Goal: Task Accomplishment & Management: Complete application form

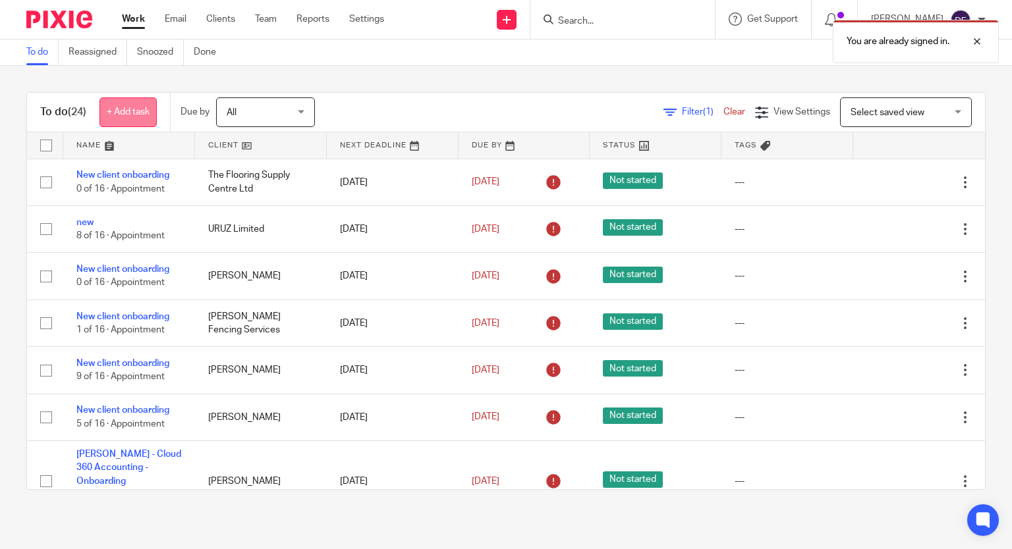
click at [134, 108] on link "+ Add task" at bounding box center [127, 113] width 57 height 30
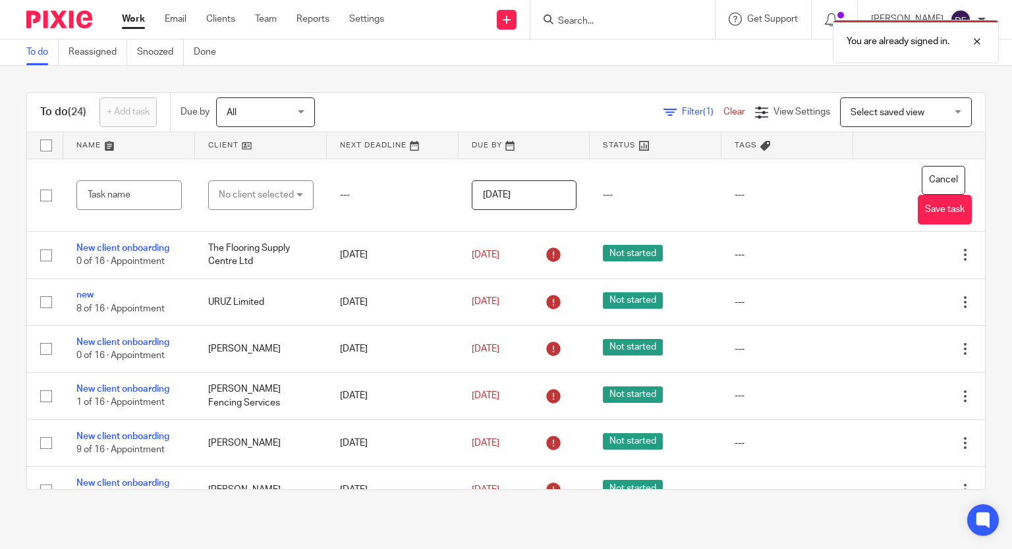
click at [529, 19] on div "You are already signed in." at bounding box center [752, 38] width 493 height 50
click at [521, 14] on div "You are already signed in." at bounding box center [752, 38] width 493 height 50
click at [511, 22] on icon at bounding box center [507, 20] width 8 height 8
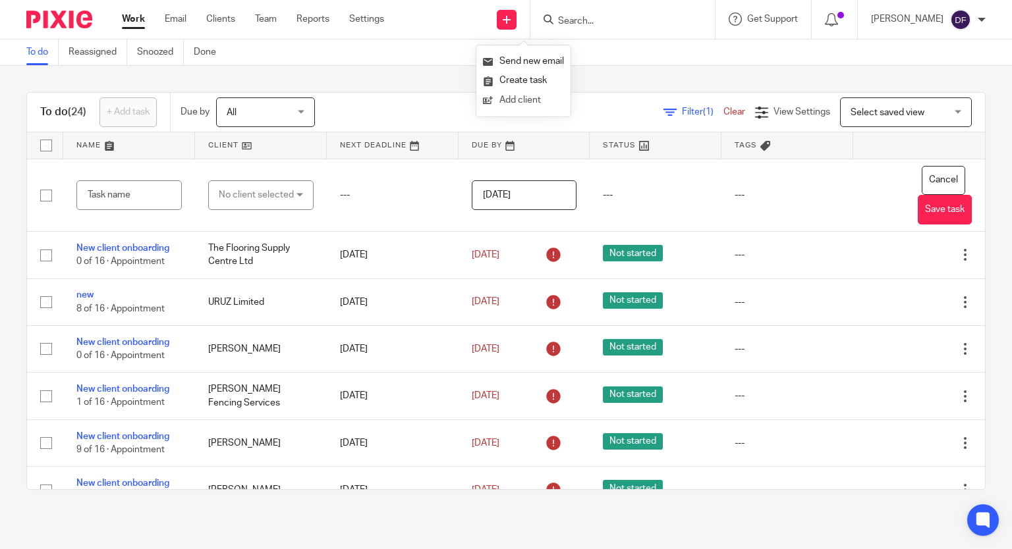
click at [507, 103] on link "Add client" at bounding box center [523, 100] width 81 height 19
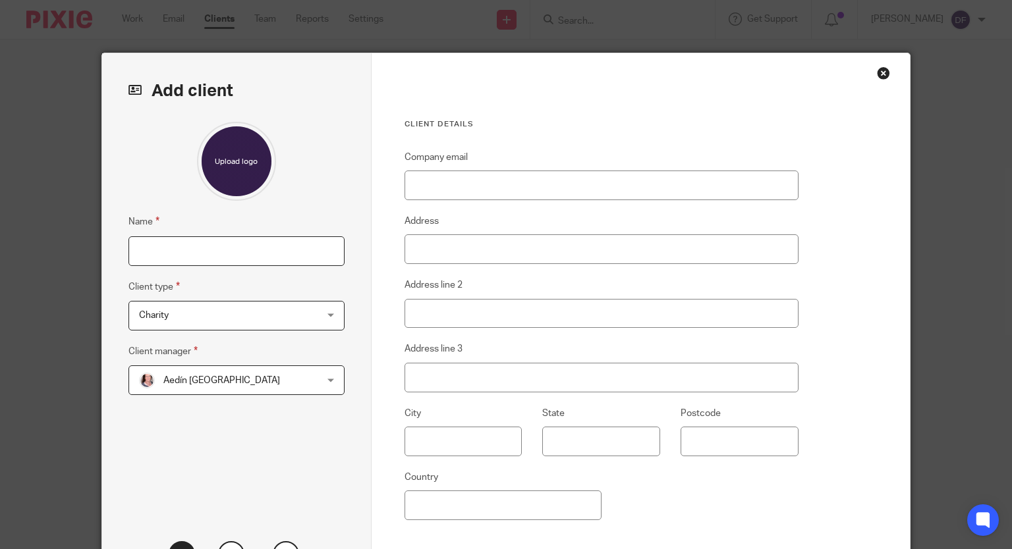
drag, startPoint x: 138, startPoint y: 242, endPoint x: 197, endPoint y: 206, distance: 69.5
click at [142, 242] on input "Name" at bounding box center [236, 252] width 216 height 30
type input "[PERSON_NAME]"
click at [324, 320] on div "Charity Charity" at bounding box center [236, 316] width 216 height 30
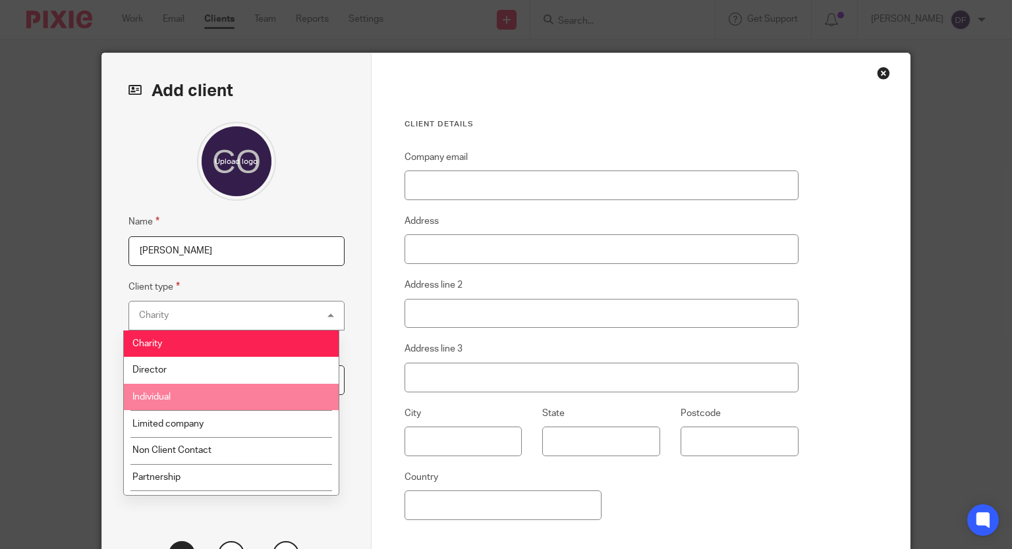
click at [213, 397] on li "Individual" at bounding box center [231, 397] width 215 height 27
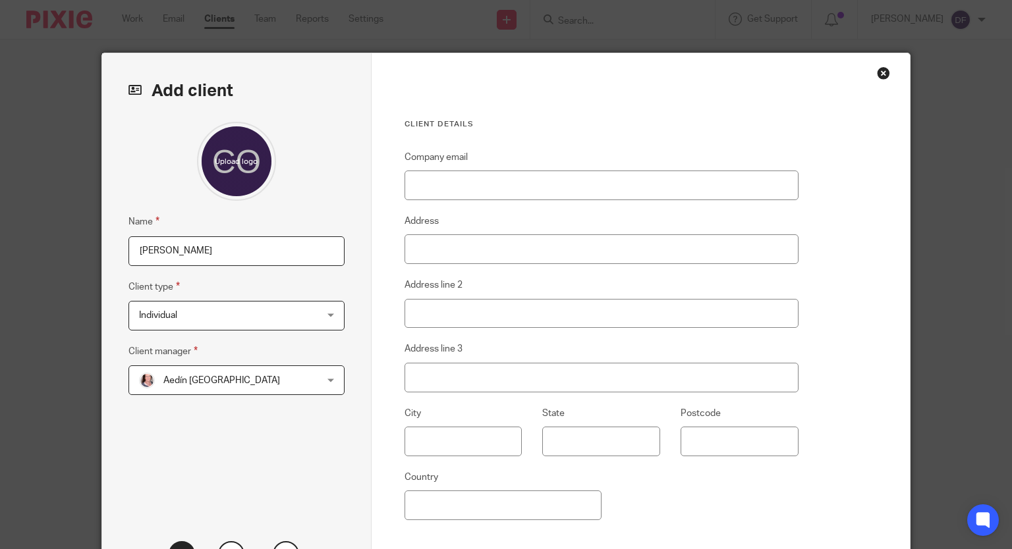
click at [234, 378] on span "Aedín [GEOGRAPHIC_DATA]" at bounding box center [221, 380] width 117 height 9
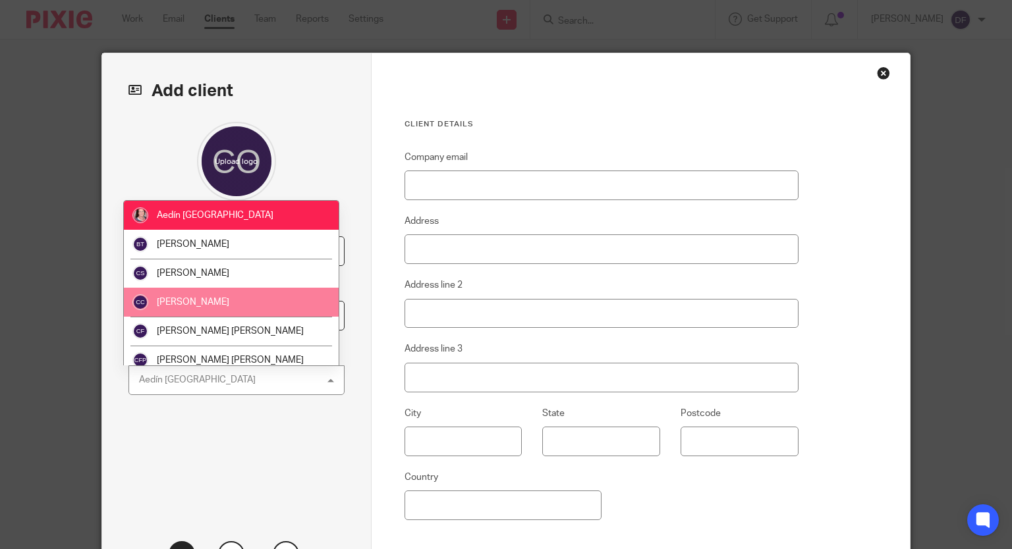
click at [200, 296] on li "[PERSON_NAME]" at bounding box center [231, 302] width 215 height 29
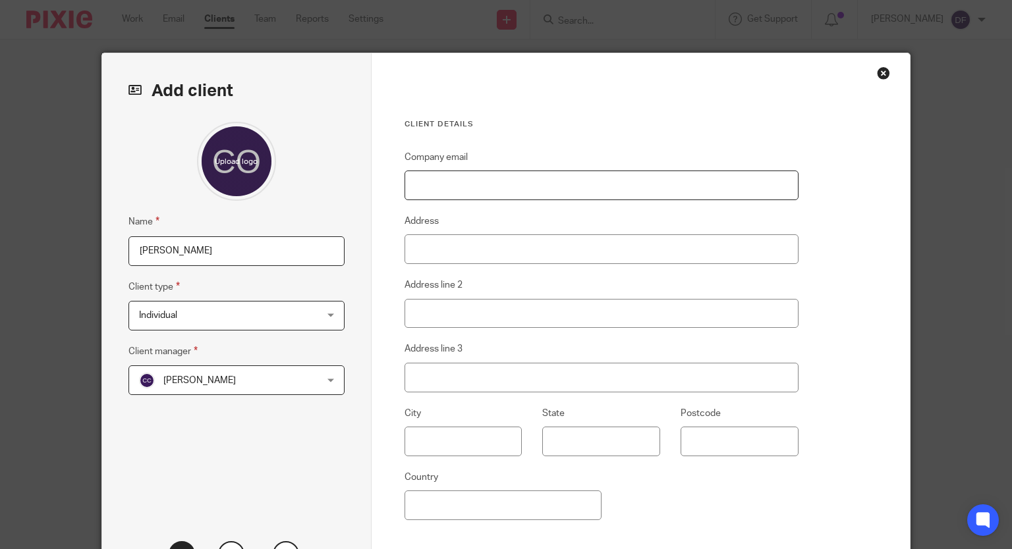
click at [441, 190] on input "Company email" at bounding box center [602, 186] width 394 height 30
paste input "[EMAIL_ADDRESS][DOMAIN_NAME]"
click at [424, 185] on input "[EMAIL_ADDRESS][DOMAIN_NAME]" at bounding box center [602, 186] width 394 height 30
type input "[EMAIL_ADDRESS][DOMAIN_NAME]"
click at [434, 248] on input "Address" at bounding box center [602, 250] width 394 height 30
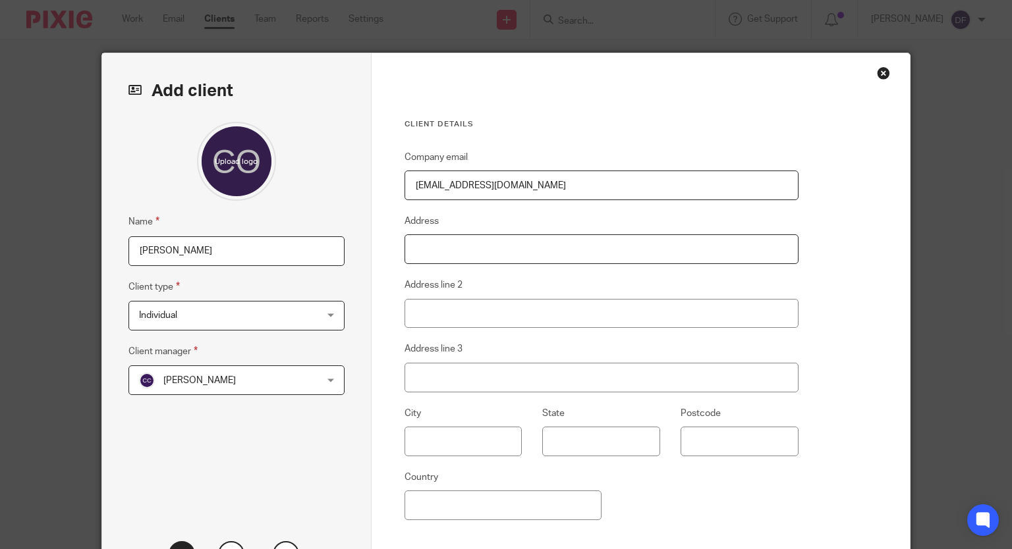
paste input "35 Chancery Park Road R35R2YO"
drag, startPoint x: 567, startPoint y: 250, endPoint x: 512, endPoint y: 247, distance: 54.7
click at [512, 247] on input "35 Chancery Park Road R35R2YO" at bounding box center [602, 250] width 394 height 30
type input "35 Chancery Park Road"
click at [743, 437] on input "Postcode" at bounding box center [740, 442] width 118 height 30
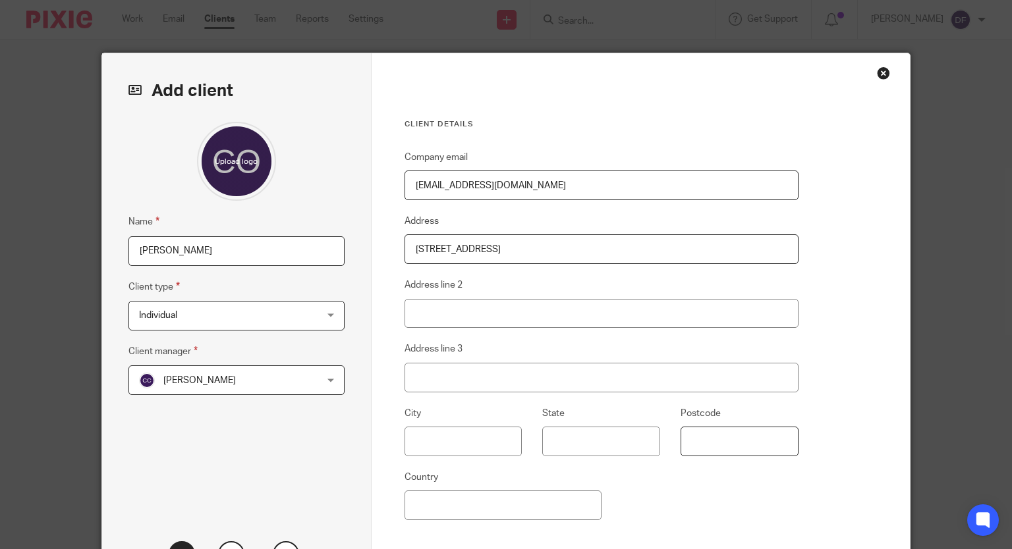
paste input "R35R2YO"
type input "R35R2YO"
click at [444, 409] on fieldset "City" at bounding box center [452, 431] width 138 height 51
click at [424, 383] on input "Address line 3" at bounding box center [602, 378] width 394 height 30
paste input "Cloncollog, Tullamore, Co. Offaly, R35 R2Y0"
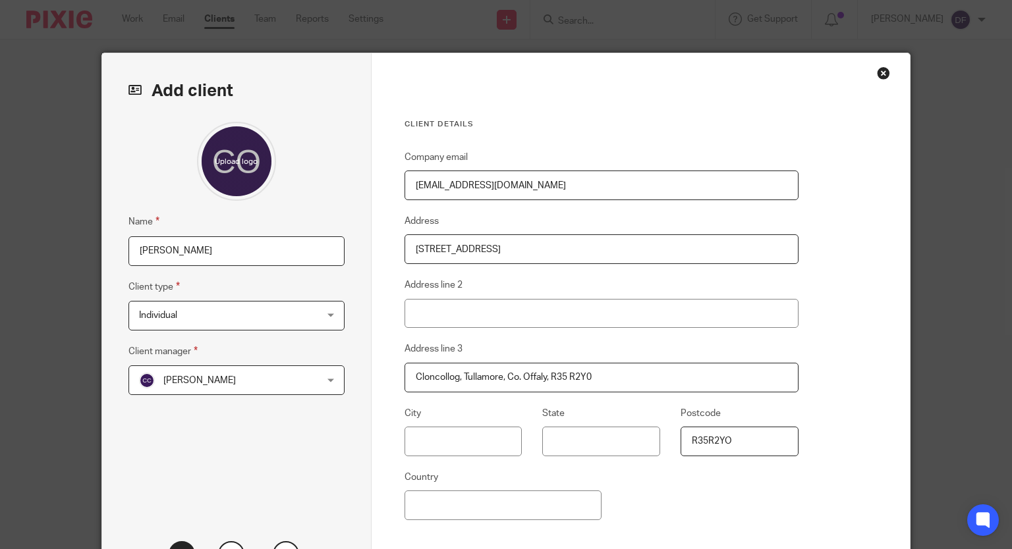
drag, startPoint x: 598, startPoint y: 376, endPoint x: 543, endPoint y: 376, distance: 54.7
click at [543, 376] on input "Cloncollog, Tullamore, Co. Offaly, R35 R2Y0" at bounding box center [602, 378] width 394 height 30
drag, startPoint x: 557, startPoint y: 369, endPoint x: 503, endPoint y: 373, distance: 54.2
click at [503, 373] on input "Cloncollog, Tullamore, Co. Offaly" at bounding box center [602, 378] width 394 height 30
type input "Cloncollog, Tullamore,"
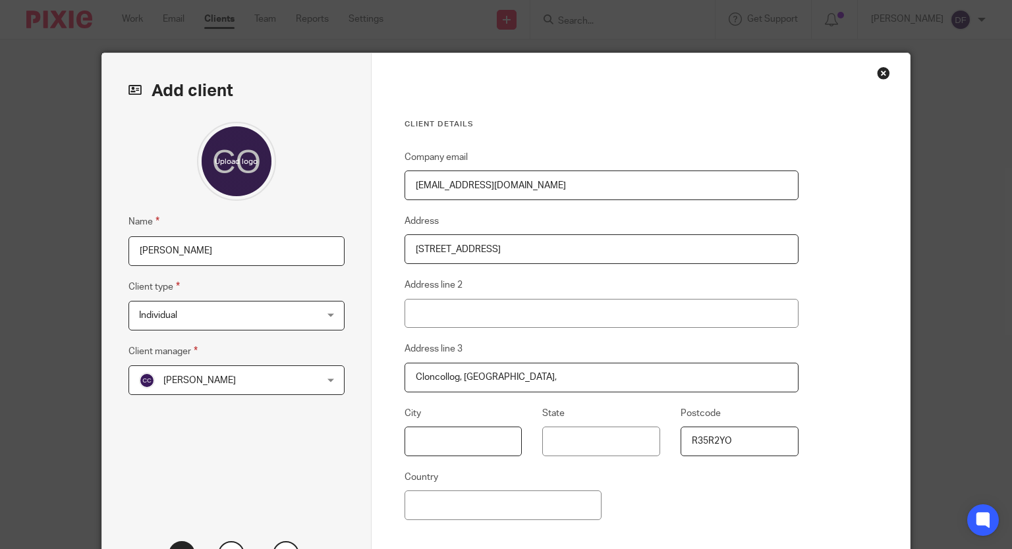
click at [432, 443] on input "text" at bounding box center [464, 442] width 118 height 30
paste input "Co. Offaly"
type input "Co. Offaly"
drag, startPoint x: 453, startPoint y: 377, endPoint x: 407, endPoint y: 375, distance: 46.2
click at [405, 377] on input "Cloncollog, Tullamore," at bounding box center [602, 378] width 394 height 30
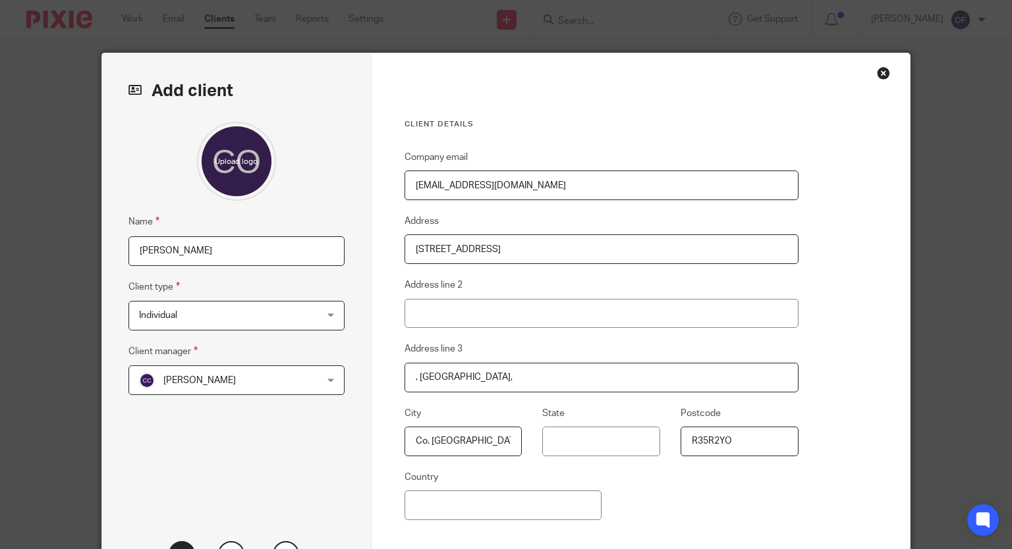
type input ", Tullamore,"
click at [427, 304] on input "Address line 2" at bounding box center [602, 314] width 394 height 30
paste input "Cloncollog"
type input "Cloncollog"
drag, startPoint x: 414, startPoint y: 377, endPoint x: 374, endPoint y: 361, distance: 43.2
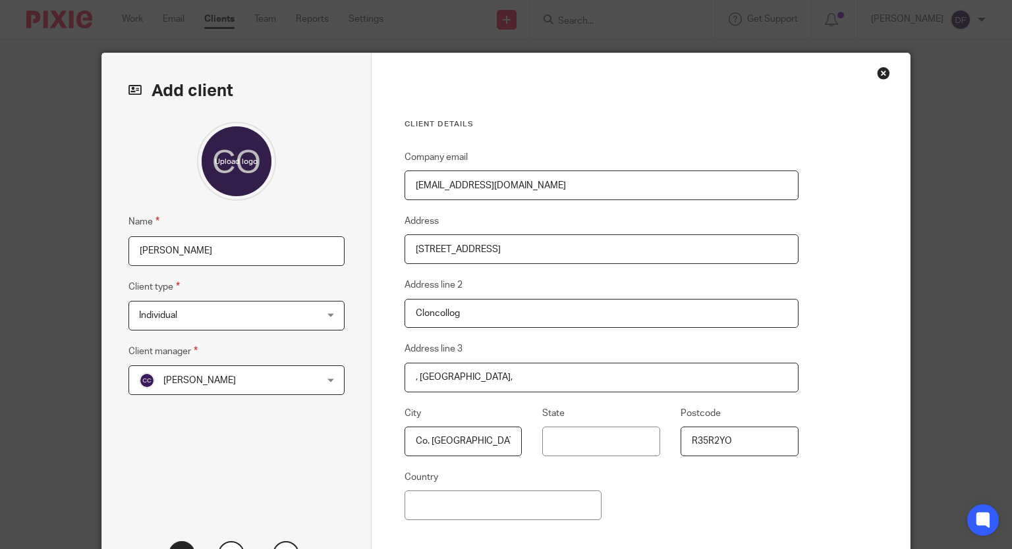
click at [381, 367] on div "Client details Company email cor2424@gmail.com Address 35 Chancery Park Road Ad…" at bounding box center [641, 340] width 539 height 574
click at [490, 378] on input "Tullamore," at bounding box center [602, 378] width 394 height 30
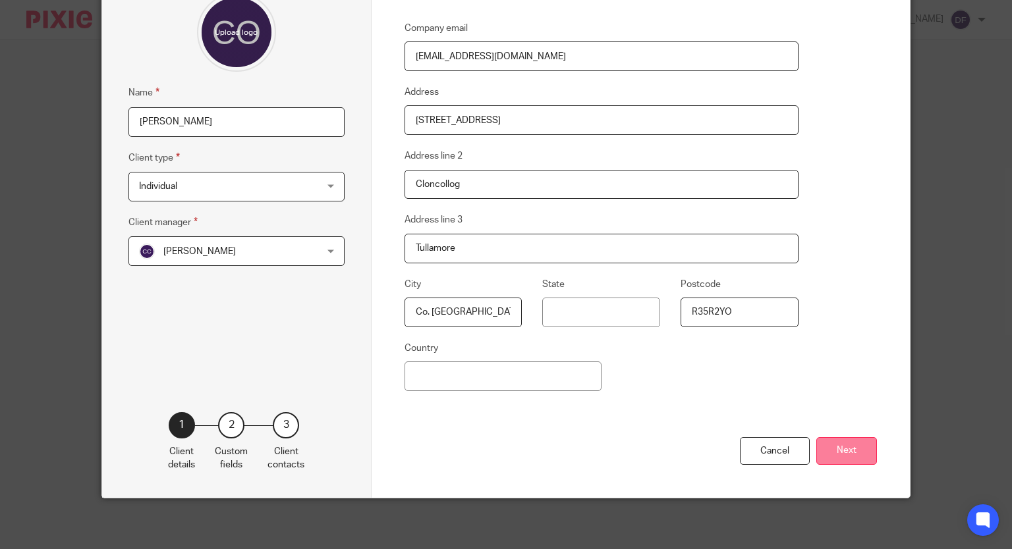
type input "Tullamore"
click at [828, 444] on button "Next" at bounding box center [846, 451] width 61 height 28
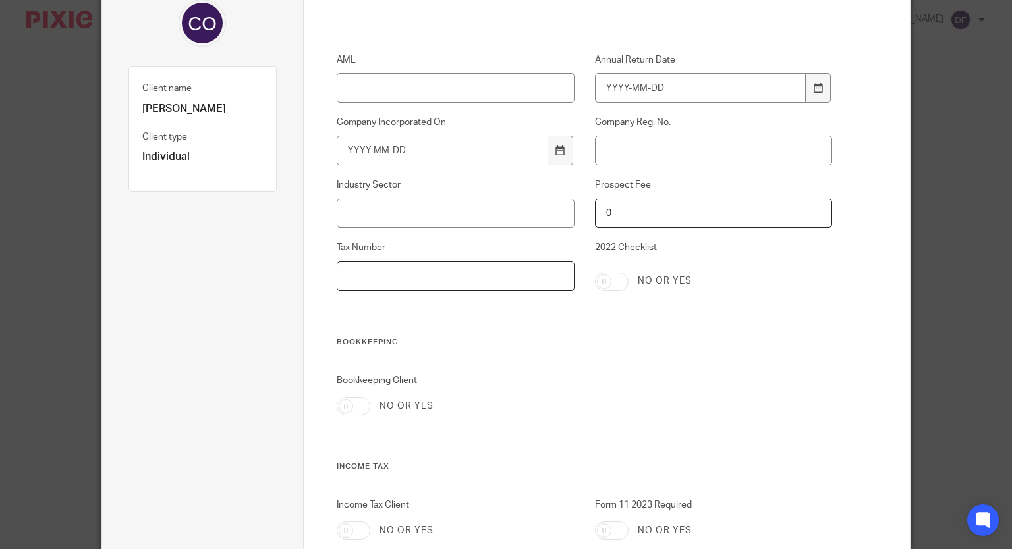
click at [374, 262] on input "Tax Number" at bounding box center [455, 277] width 237 height 30
paste input "3737106D"
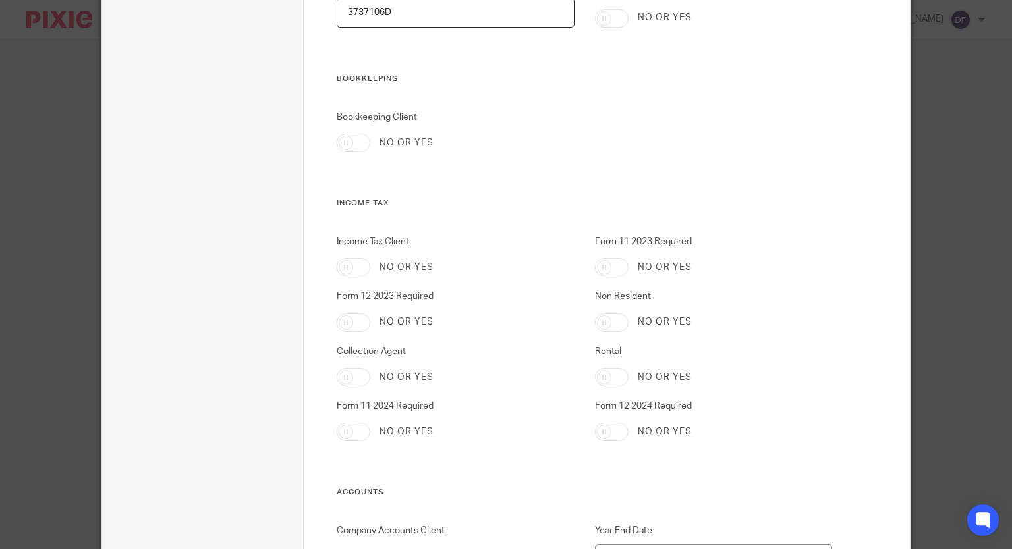
scroll to position [459, 0]
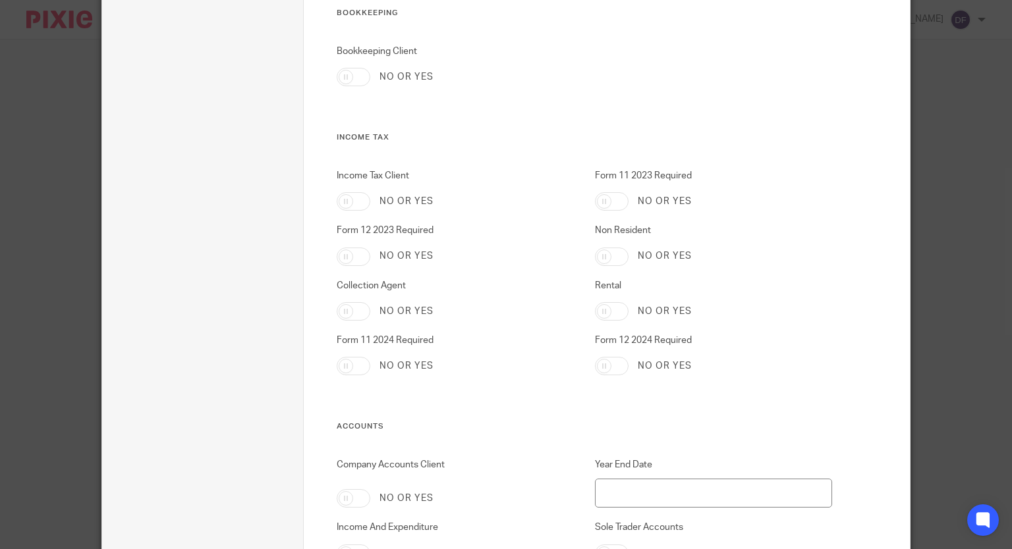
type input "3737106D"
click at [362, 366] on input "Form 11 2024 Required" at bounding box center [354, 366] width 34 height 18
checkbox input "true"
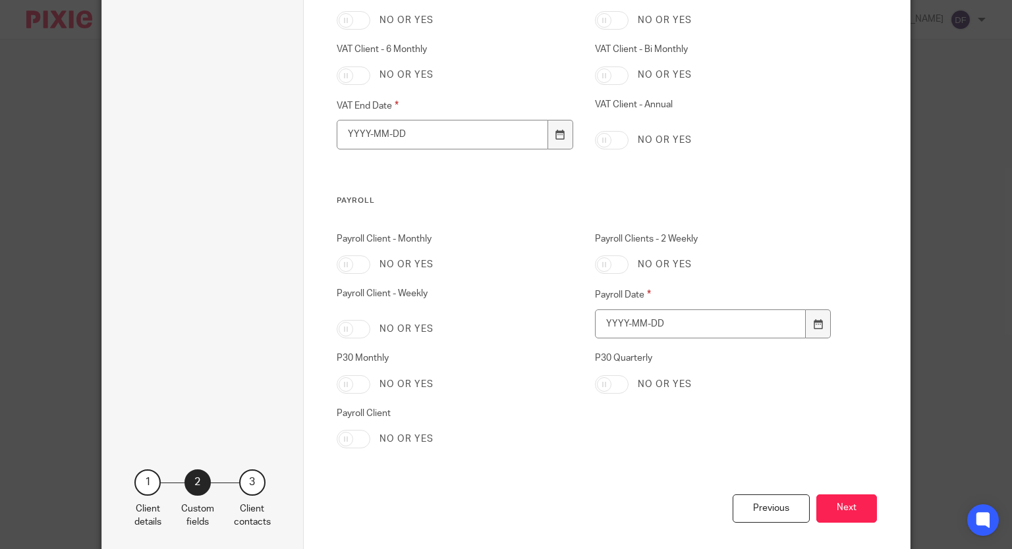
scroll to position [1309, 0]
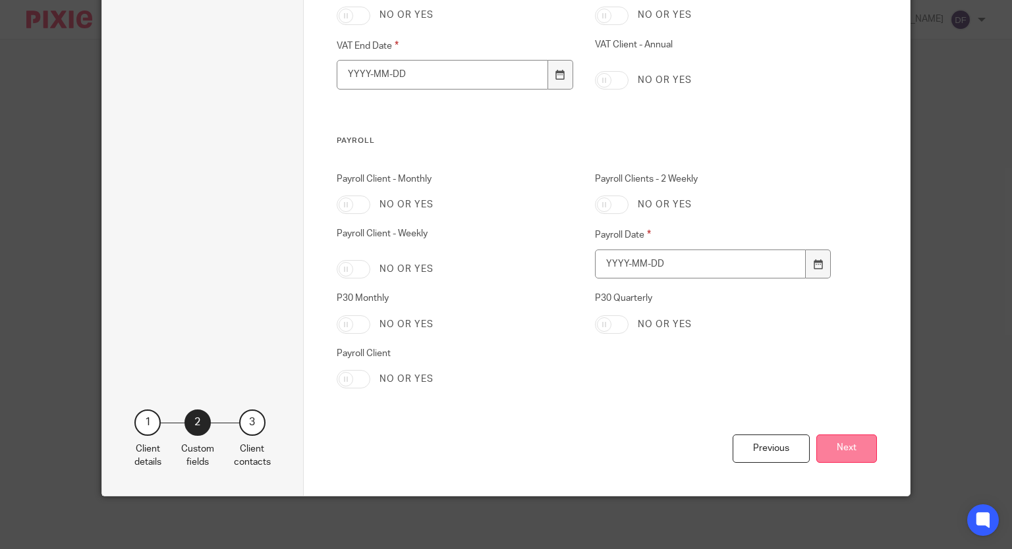
click at [824, 449] on button "Next" at bounding box center [846, 449] width 61 height 28
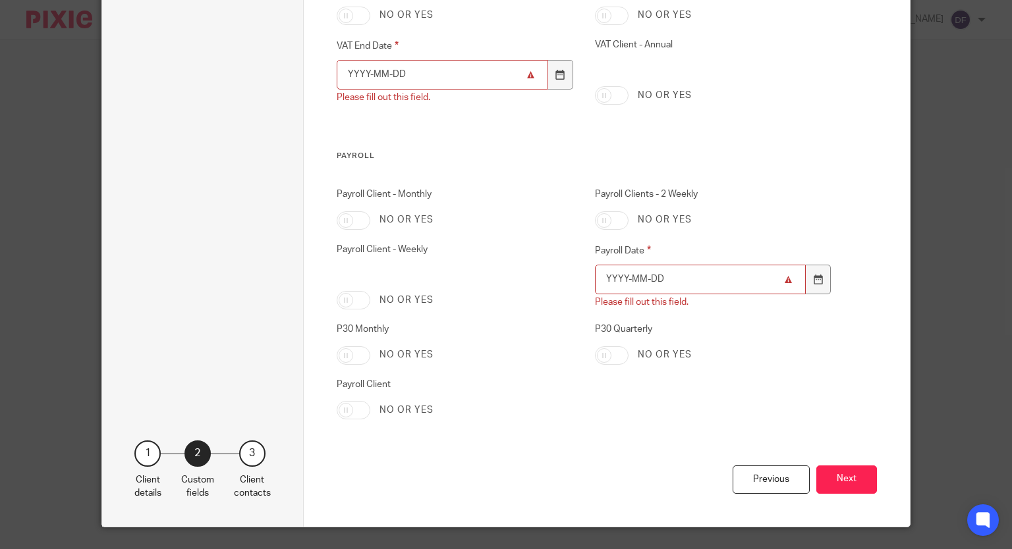
click at [615, 280] on input "Payroll Date" at bounding box center [700, 280] width 211 height 30
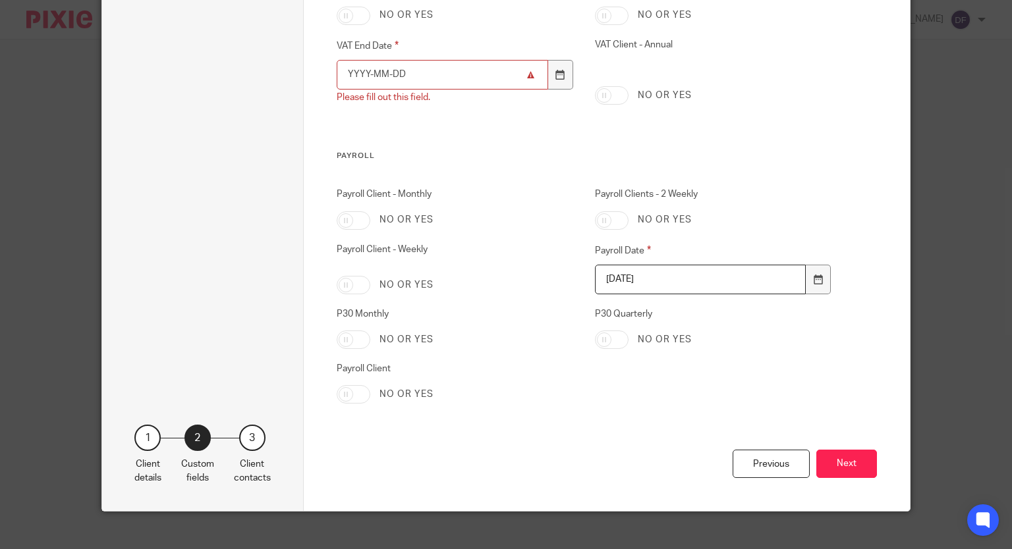
type input "2025-12-31"
click at [389, 69] on input "VAT End Date" at bounding box center [442, 75] width 211 height 30
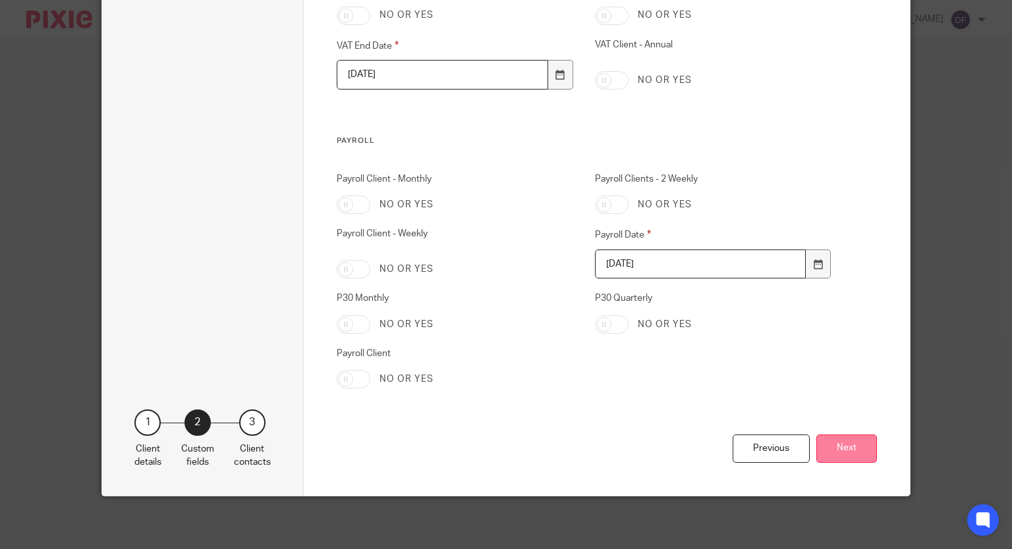
type input "2025-12-31"
click at [856, 441] on button "Next" at bounding box center [846, 449] width 61 height 28
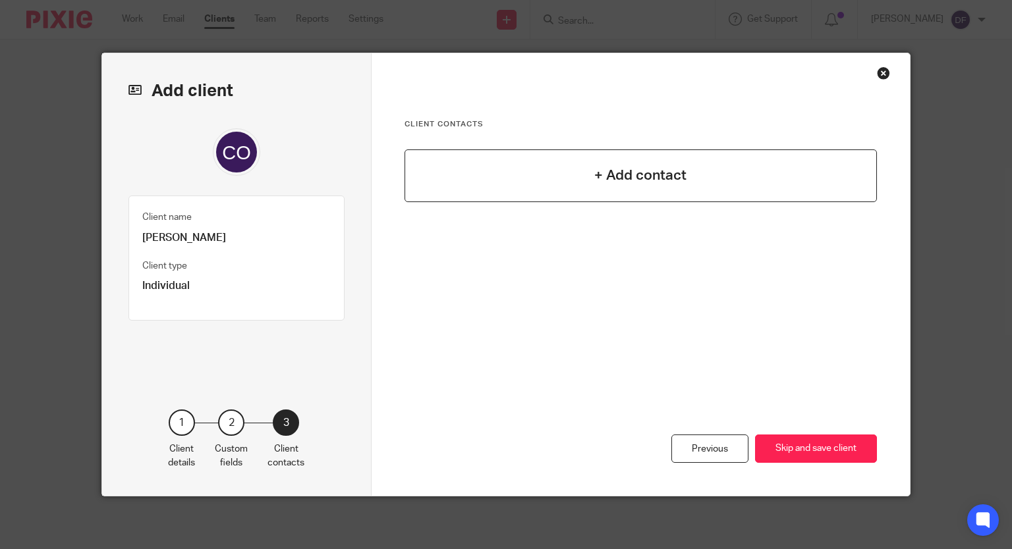
click at [704, 183] on div "+ Add contact" at bounding box center [641, 176] width 473 height 53
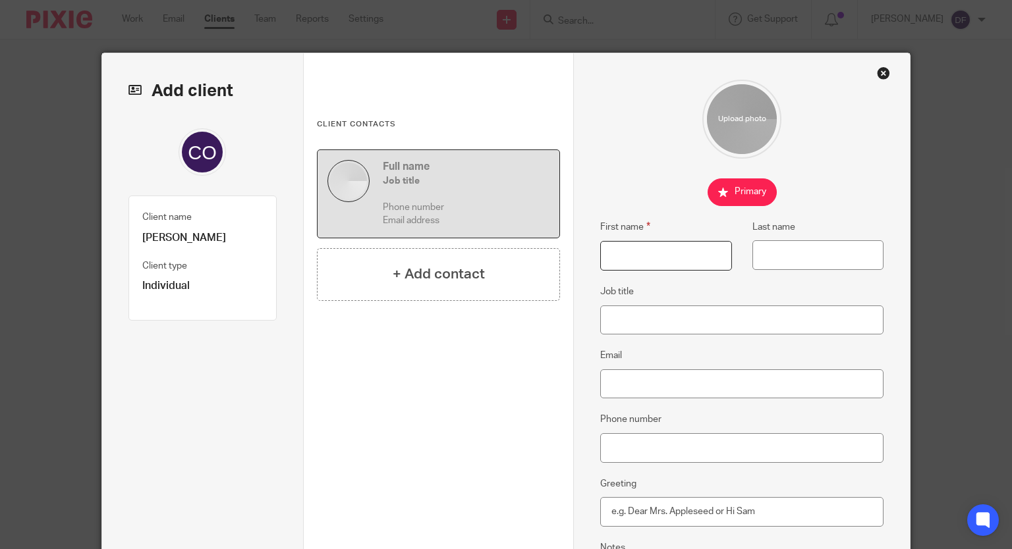
click at [673, 254] on input "First name" at bounding box center [665, 256] width 131 height 30
type input "Conor"
click at [794, 256] on input "Last name" at bounding box center [817, 255] width 131 height 30
type input "OReilly"
click at [664, 380] on input "Email" at bounding box center [741, 385] width 283 height 30
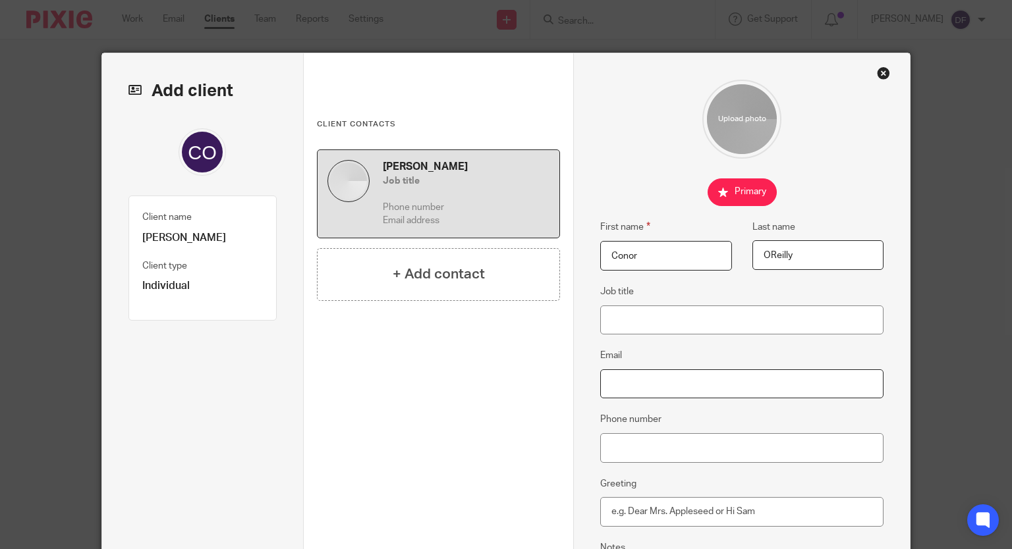
paste input "3737106D"
type input "3737106D"
drag, startPoint x: 678, startPoint y: 389, endPoint x: 551, endPoint y: 367, distance: 129.1
click at [551, 367] on div "Add client Client name Conor O'Reilly Client type Individual 1 Client details 2…" at bounding box center [506, 388] width 808 height 671
click at [636, 443] on input "Phone number" at bounding box center [741, 449] width 283 height 30
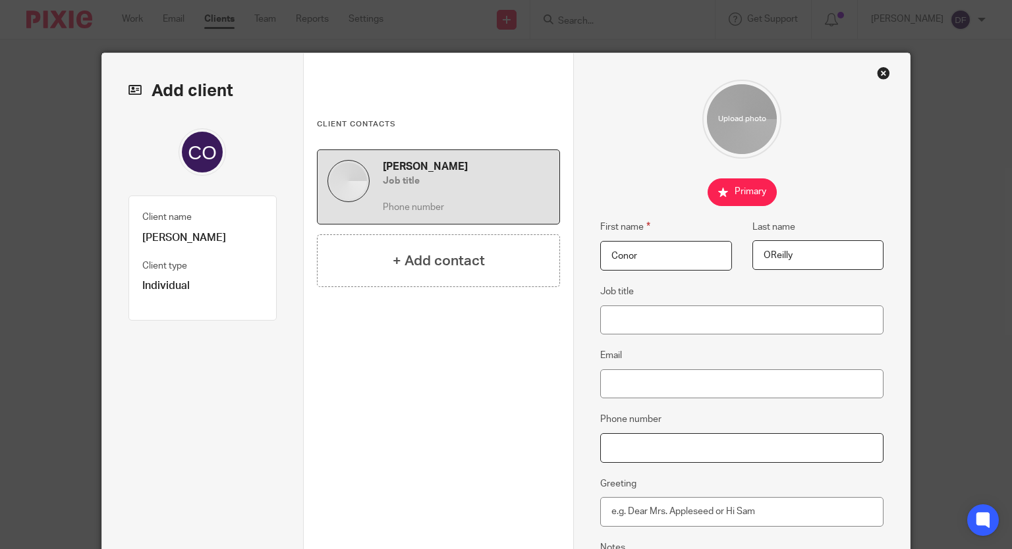
paste input "0858233299"
click at [622, 445] on input "0858233299" at bounding box center [741, 449] width 283 height 30
type input "085 8233299"
click at [616, 393] on input "Email" at bounding box center [741, 385] width 283 height 30
paste input "[EMAIL_ADDRESS][DOMAIN_NAME]"
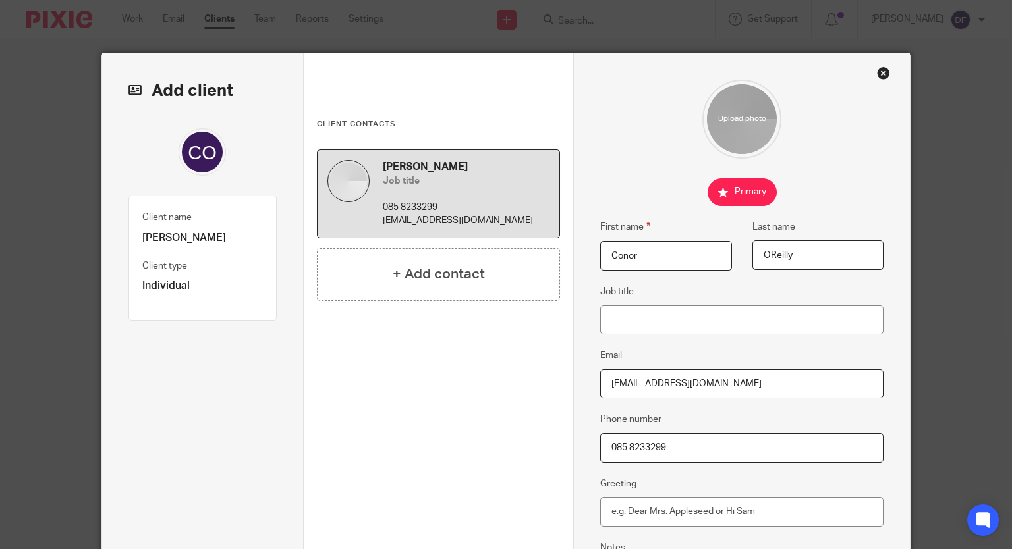
scroll to position [227, 0]
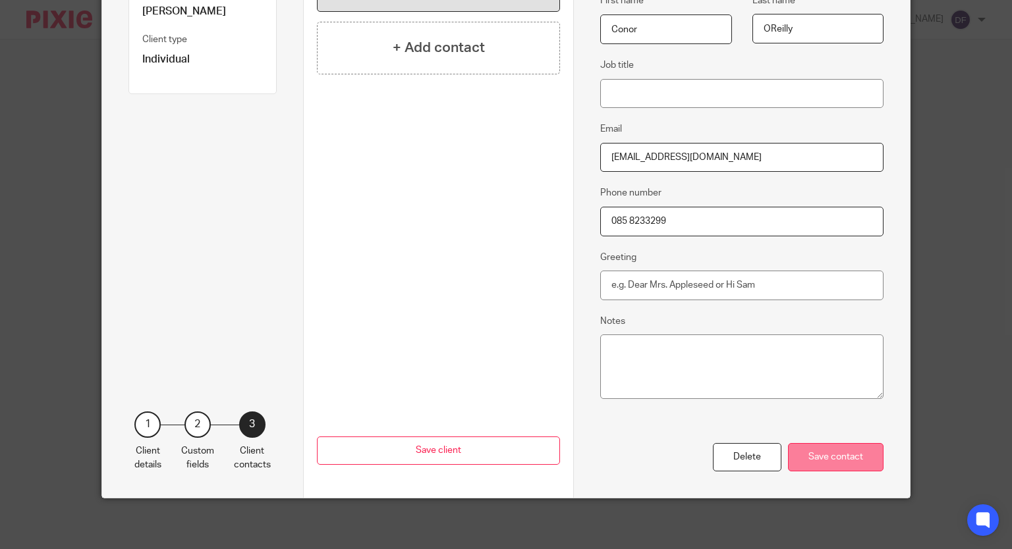
type input "[EMAIL_ADDRESS][DOMAIN_NAME]"
click at [806, 446] on div "Save contact" at bounding box center [836, 457] width 96 height 28
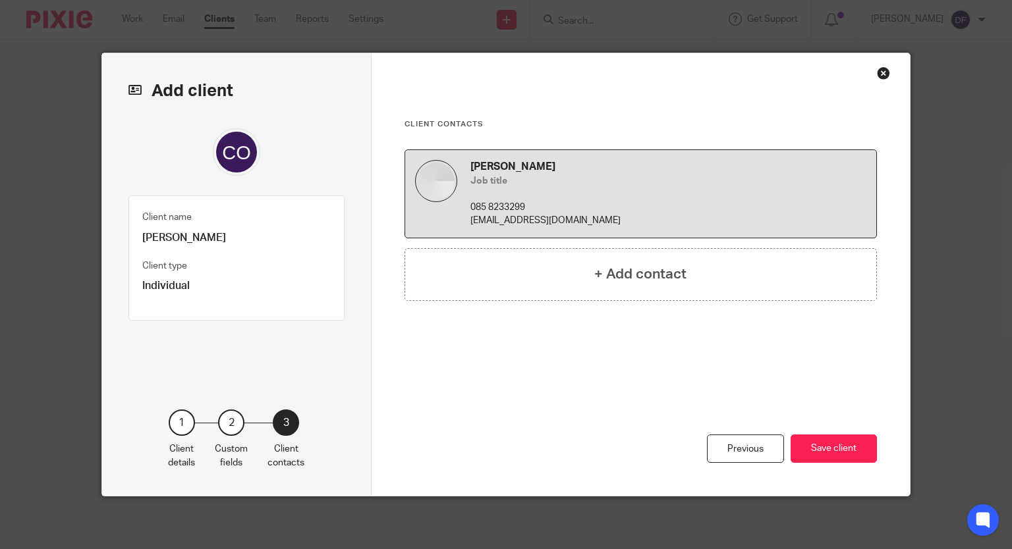
scroll to position [0, 0]
click at [825, 451] on button "Save client" at bounding box center [834, 449] width 86 height 28
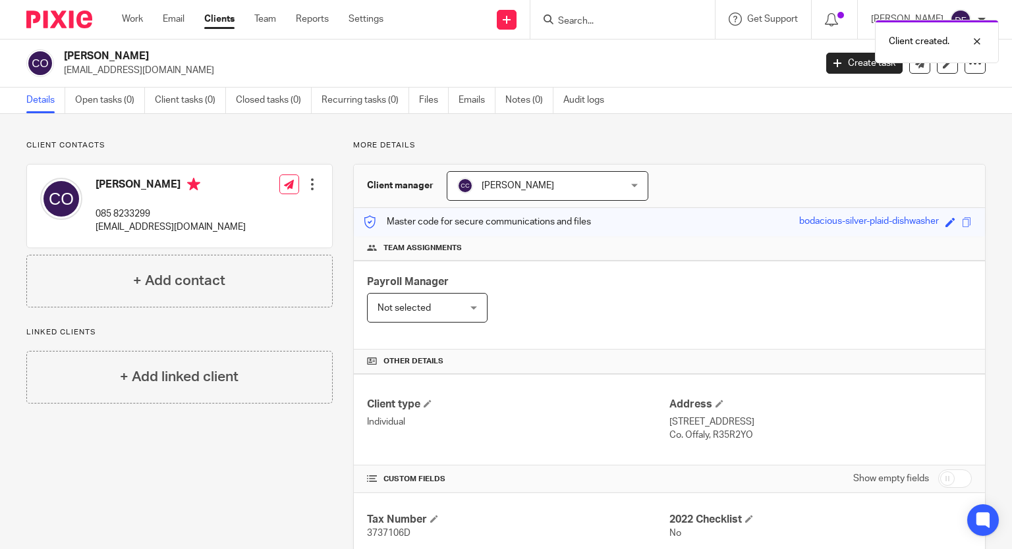
click at [312, 185] on div at bounding box center [312, 184] width 13 height 13
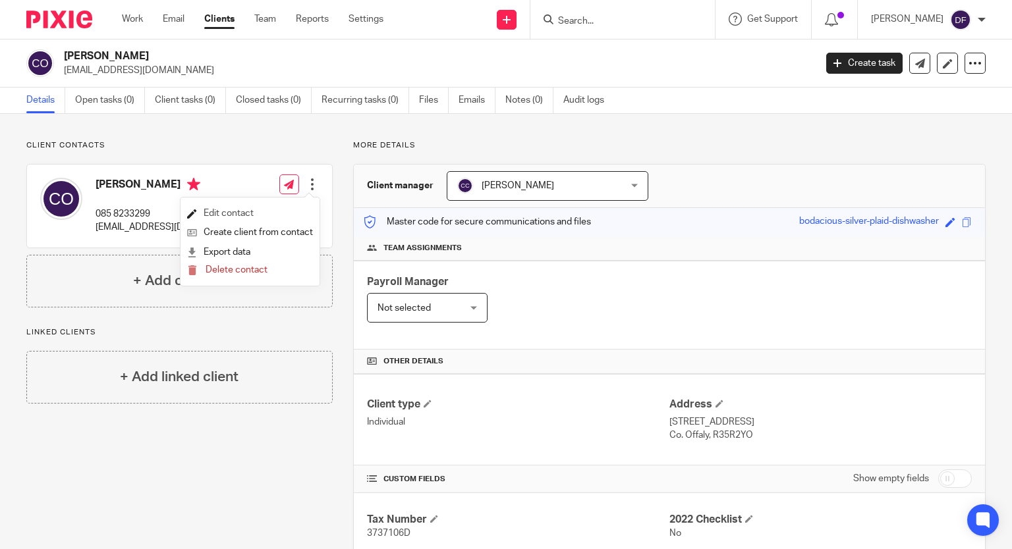
click at [285, 210] on link "Edit contact" at bounding box center [250, 213] width 126 height 19
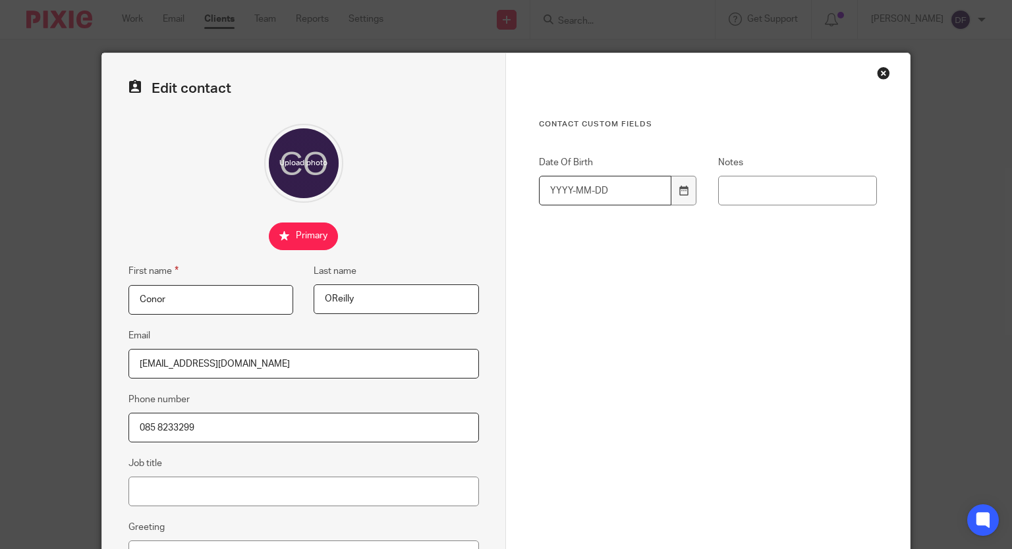
click at [549, 197] on input "Date Of Birth" at bounding box center [605, 191] width 132 height 30
click at [743, 186] on input "Notes" at bounding box center [797, 191] width 159 height 30
paste input "27/05/1961"
type input "27/05/1961"
click at [546, 187] on input "Date Of Birth" at bounding box center [605, 191] width 132 height 30
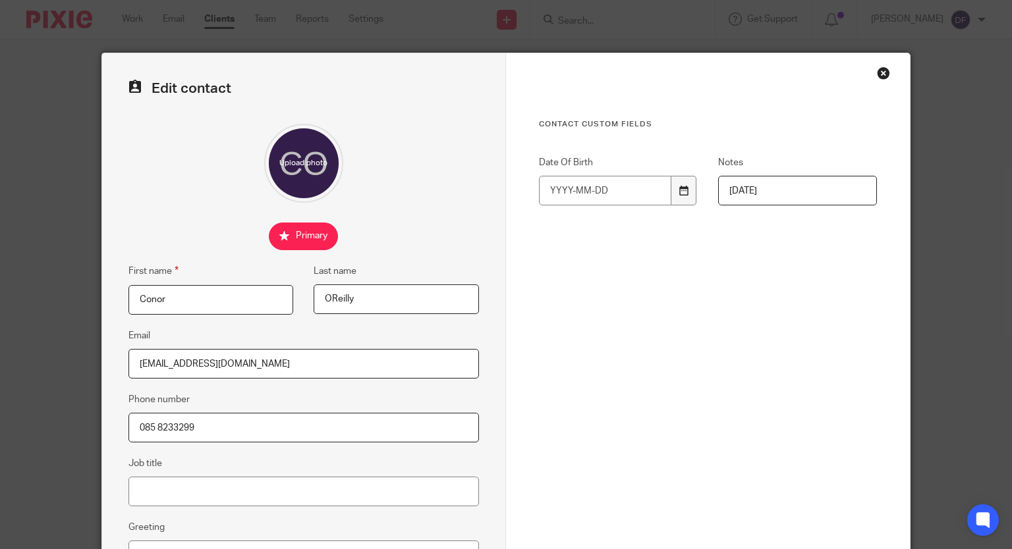
click at [689, 194] on div at bounding box center [683, 191] width 25 height 30
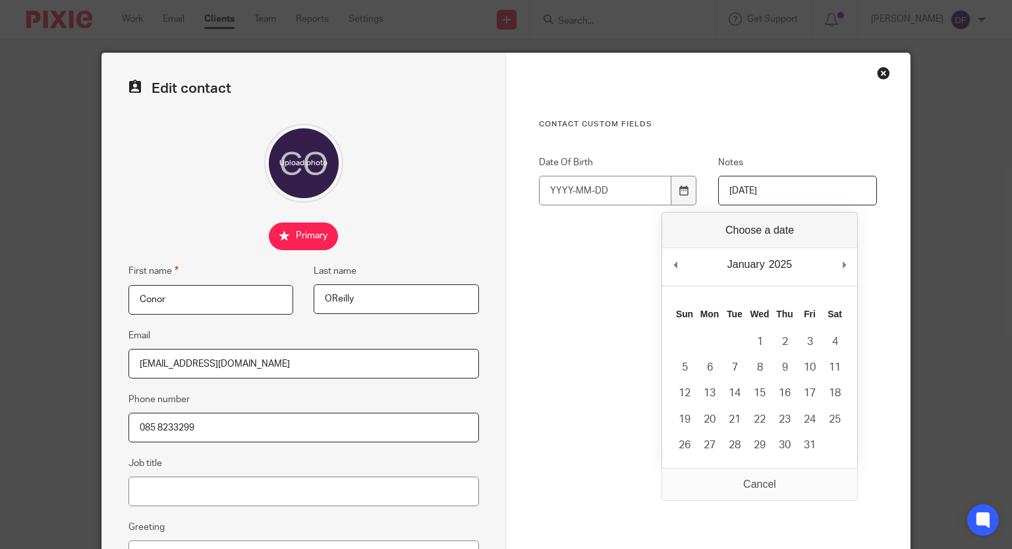
click at [764, 256] on div "January January February March April May June July August September October Nov…" at bounding box center [746, 265] width 42 height 20
drag, startPoint x: 778, startPoint y: 267, endPoint x: 783, endPoint y: 273, distance: 7.5
click at [778, 267] on div "2025 2015 2016 2017 2018 2019 2020 2021 2022 2023 2024 2025 2026 2027 2028 2029…" at bounding box center [781, 265] width 28 height 20
drag, startPoint x: 841, startPoint y: 259, endPoint x: 793, endPoint y: 251, distance: 48.7
click at [770, 229] on div "August January February March April May June July August September October Nove…" at bounding box center [760, 340] width 196 height 257
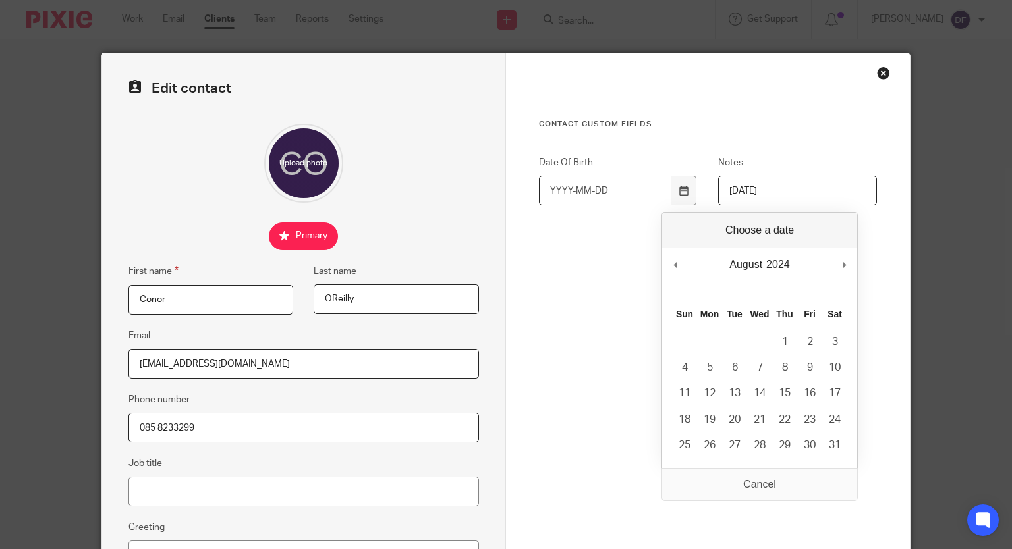
click at [604, 192] on input "Date Of Birth" at bounding box center [605, 191] width 132 height 30
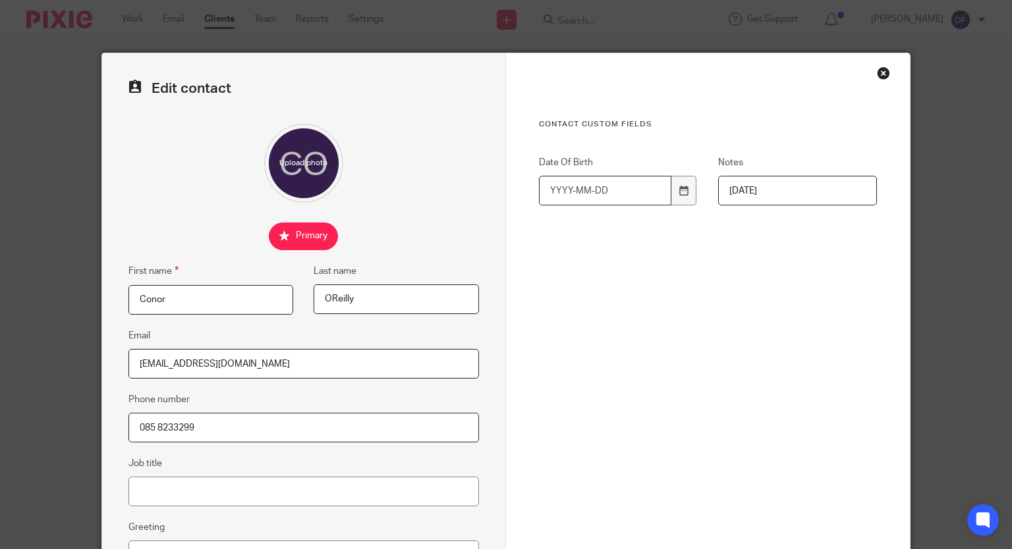
drag, startPoint x: 602, startPoint y: 191, endPoint x: 572, endPoint y: 189, distance: 29.7
click at [572, 189] on input "Date Of Birth" at bounding box center [605, 191] width 132 height 30
type input "1961-05-27"
drag, startPoint x: 712, startPoint y: 188, endPoint x: 582, endPoint y: 178, distance: 129.5
click at [591, 182] on div "Date Of Birth 1961-05-27 Notes 27/05/1961" at bounding box center [698, 187] width 359 height 63
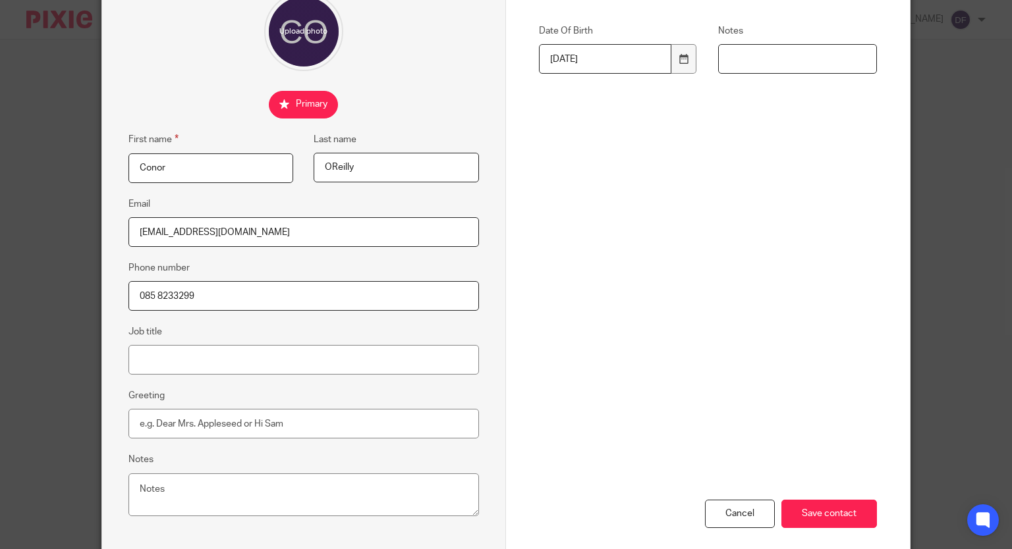
scroll to position [195, 0]
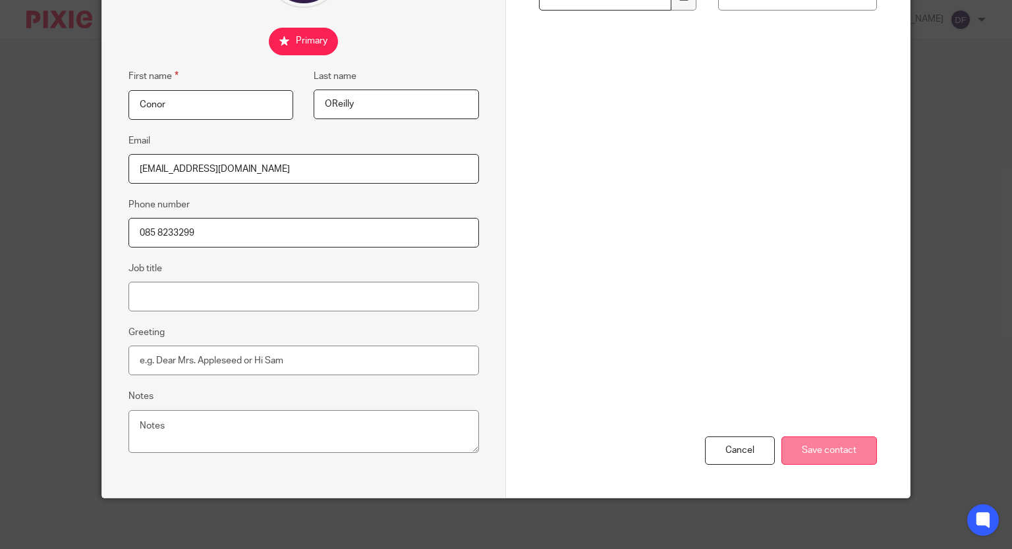
click at [837, 441] on input "Save contact" at bounding box center [829, 451] width 96 height 28
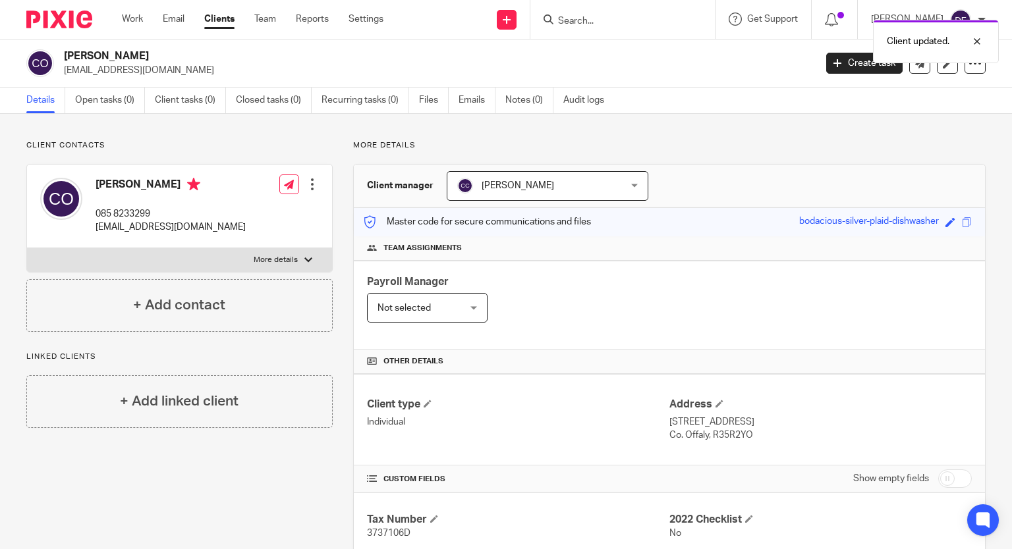
scroll to position [163, 0]
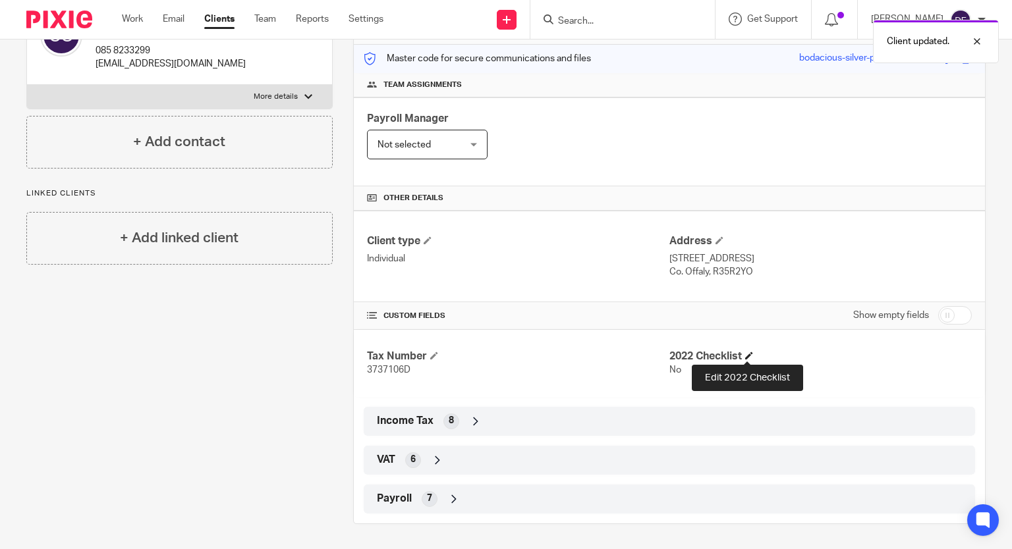
click at [747, 354] on span at bounding box center [749, 356] width 8 height 8
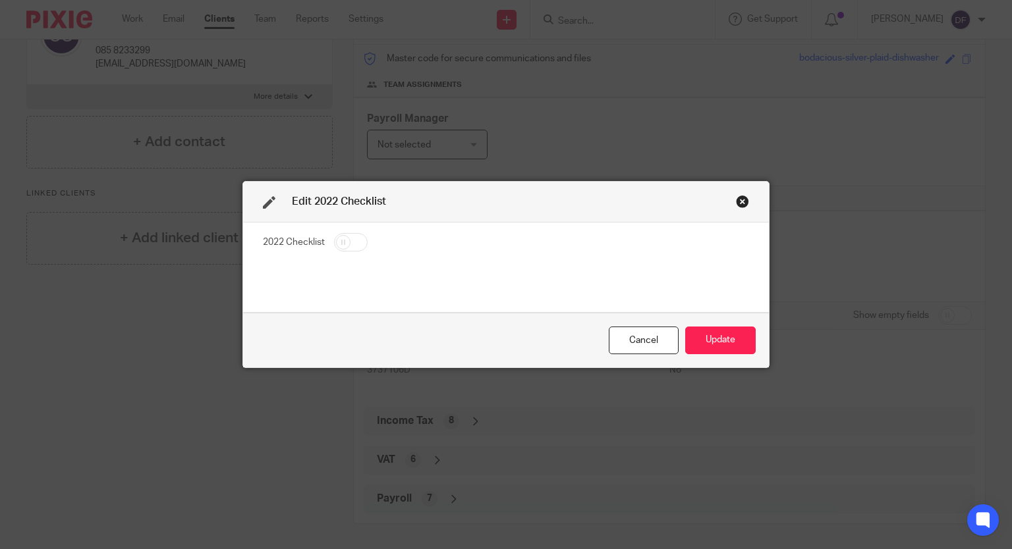
drag, startPoint x: 735, startPoint y: 202, endPoint x: 717, endPoint y: 243, distance: 44.8
click at [727, 217] on div "Edit 2022 Checklist 2022 Checklist Cancel Update" at bounding box center [505, 275] width 527 height 188
click at [644, 341] on div "Cancel" at bounding box center [644, 341] width 70 height 28
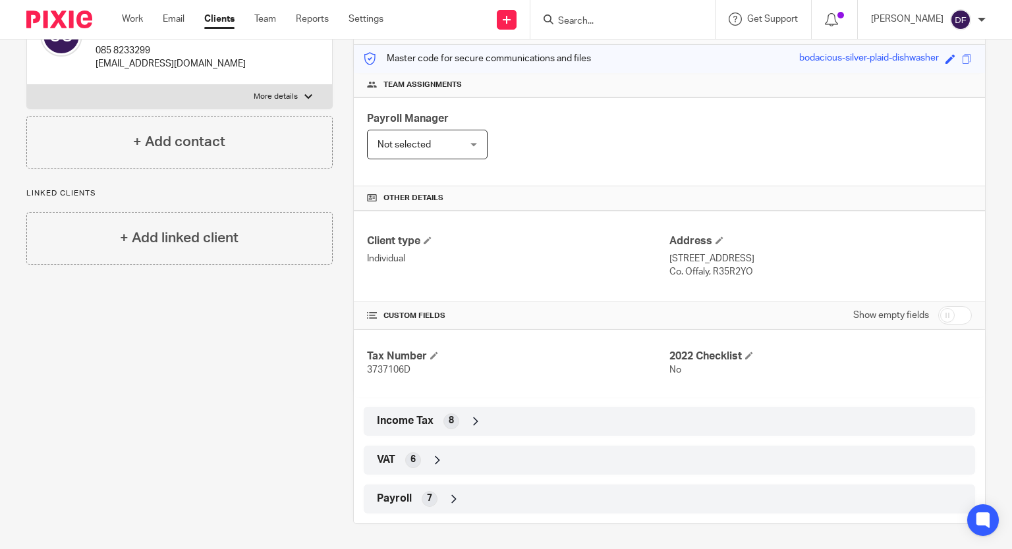
click at [946, 314] on input "checkbox" at bounding box center [955, 315] width 34 height 18
checkbox input "true"
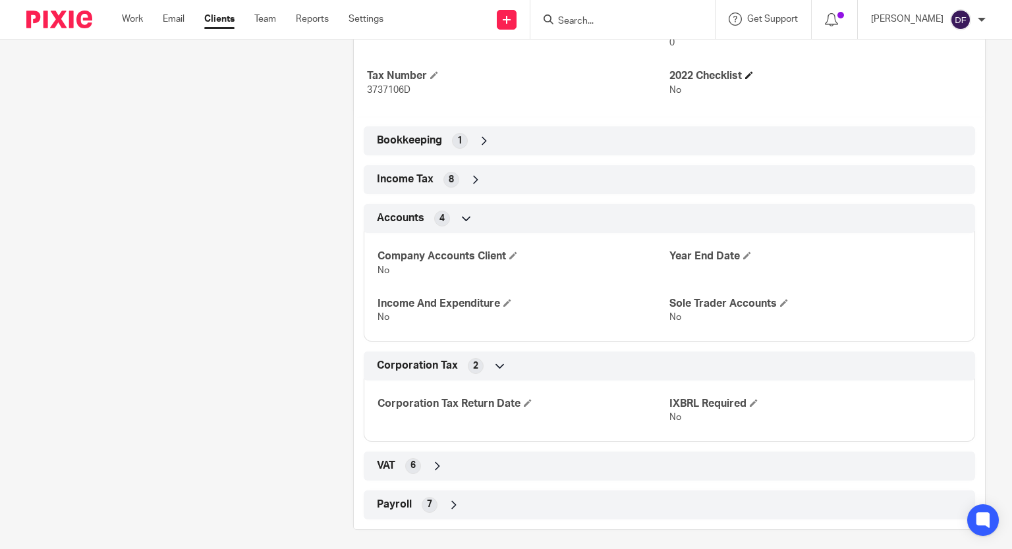
scroll to position [564, 0]
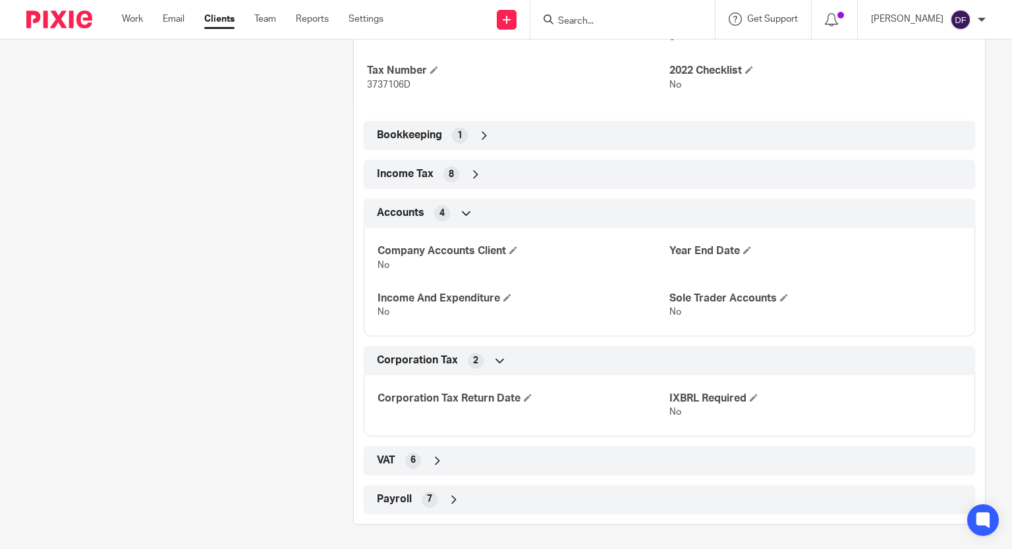
click at [472, 171] on icon at bounding box center [475, 174] width 13 height 13
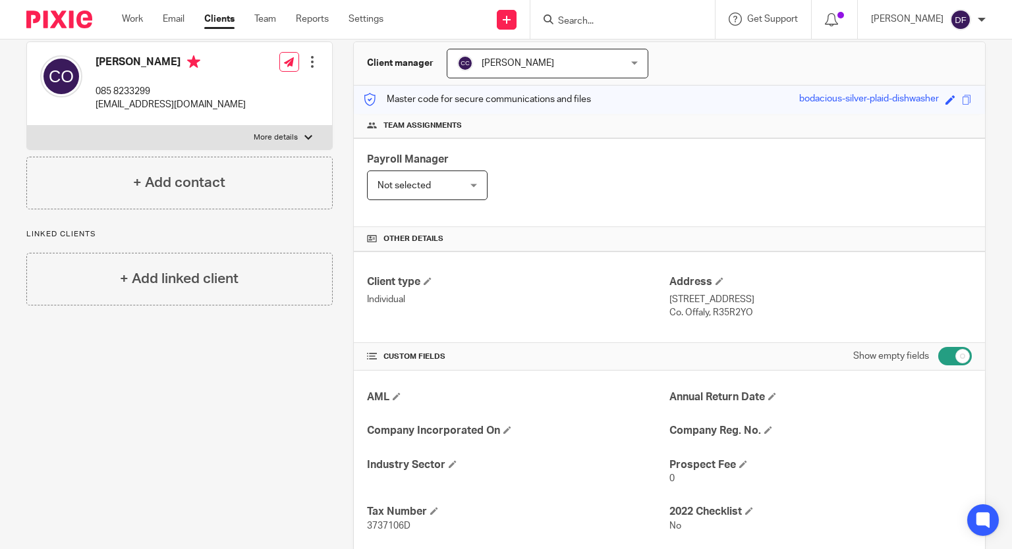
scroll to position [0, 0]
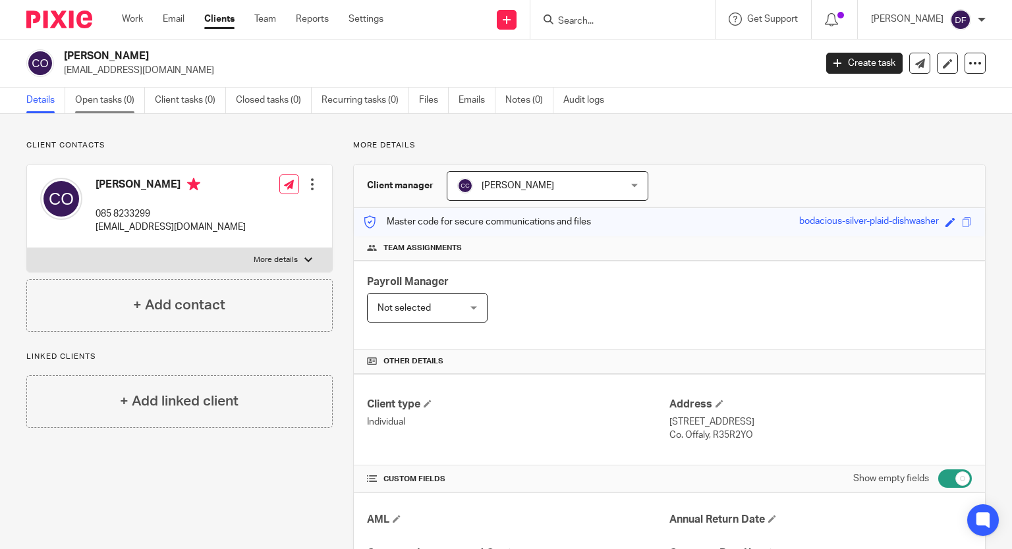
click at [100, 99] on link "Open tasks (0)" at bounding box center [110, 101] width 70 height 26
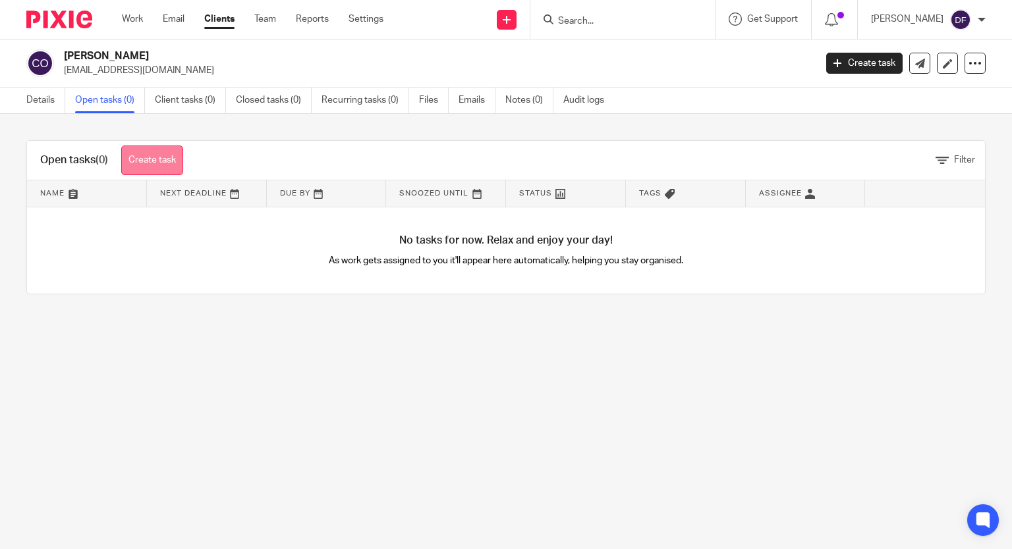
click at [152, 160] on link "Create task" at bounding box center [152, 161] width 62 height 30
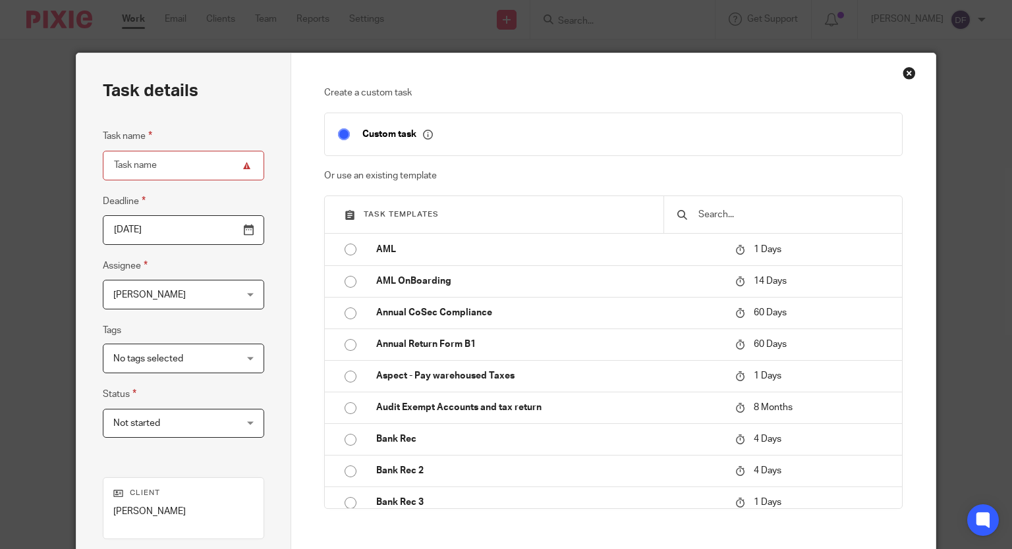
click at [228, 312] on div "Task name Deadline [DATE] Assignee [PERSON_NAME] [PERSON_NAME] Client manager A…" at bounding box center [183, 289] width 161 height 323
click at [236, 294] on div "[PERSON_NAME] [PERSON_NAME]" at bounding box center [183, 295] width 161 height 30
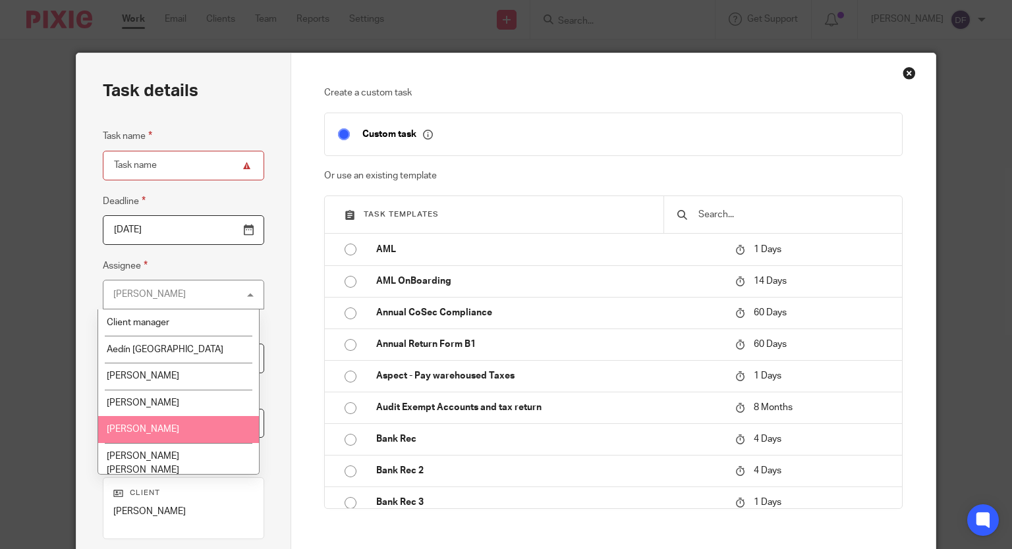
click at [161, 434] on span "[PERSON_NAME]" at bounding box center [143, 429] width 72 height 9
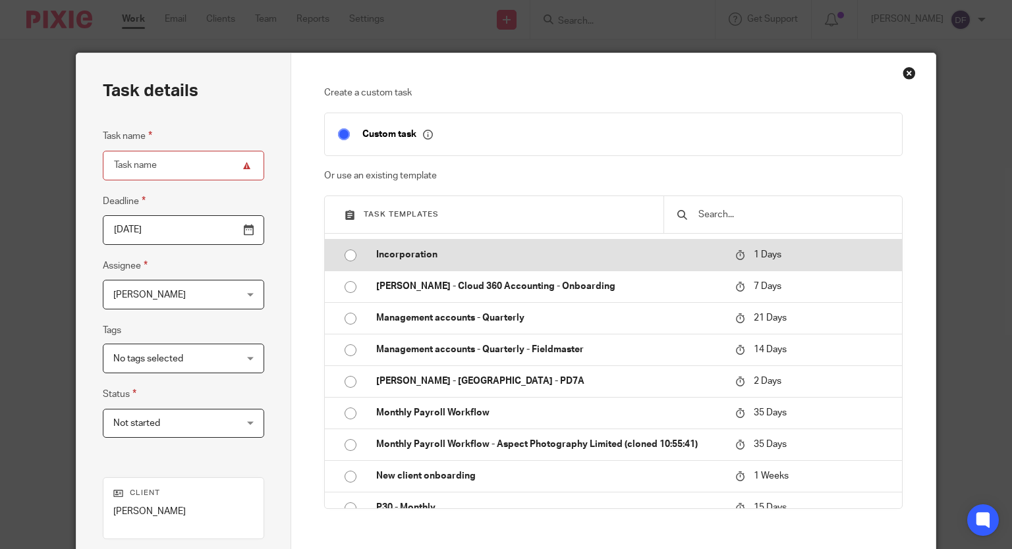
scroll to position [791, 0]
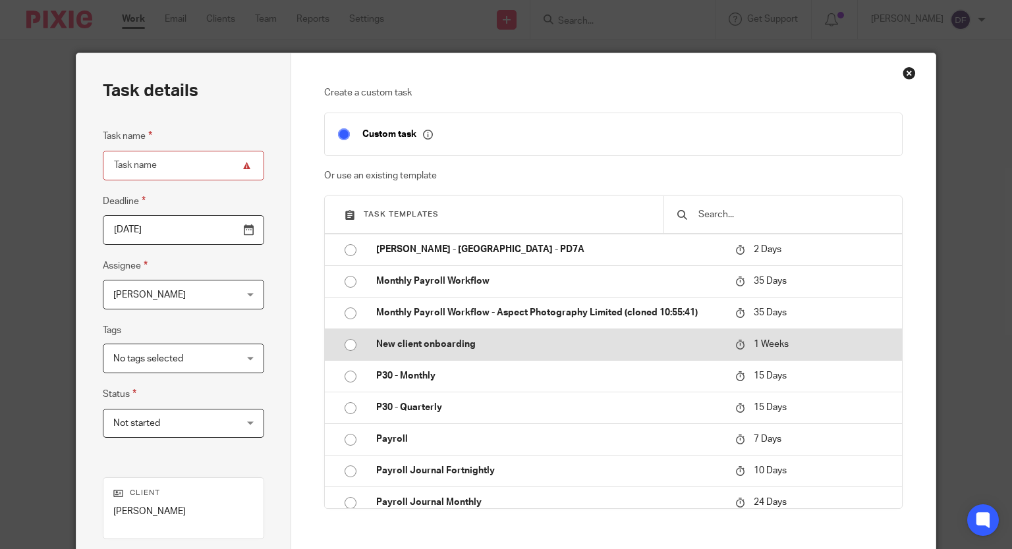
click at [351, 346] on input "radio" at bounding box center [350, 345] width 25 height 25
type input "[DATE]"
type input "New client onboarding"
checkbox input "false"
radio input "false"
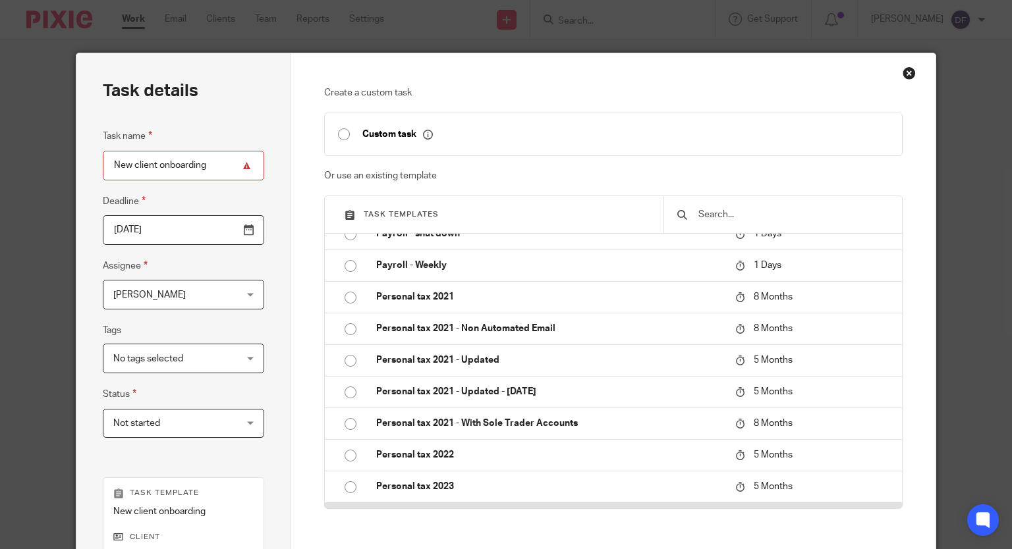
scroll to position [1318, 0]
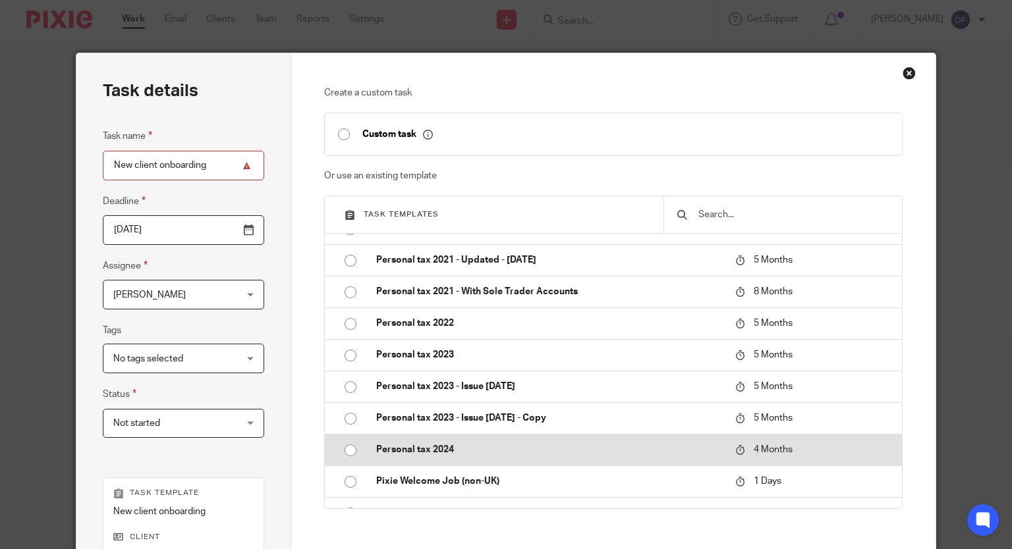
click at [453, 446] on p "Personal tax 2024" at bounding box center [549, 449] width 346 height 13
type input "2026-02-14"
type input "Personal tax 2024"
radio input "true"
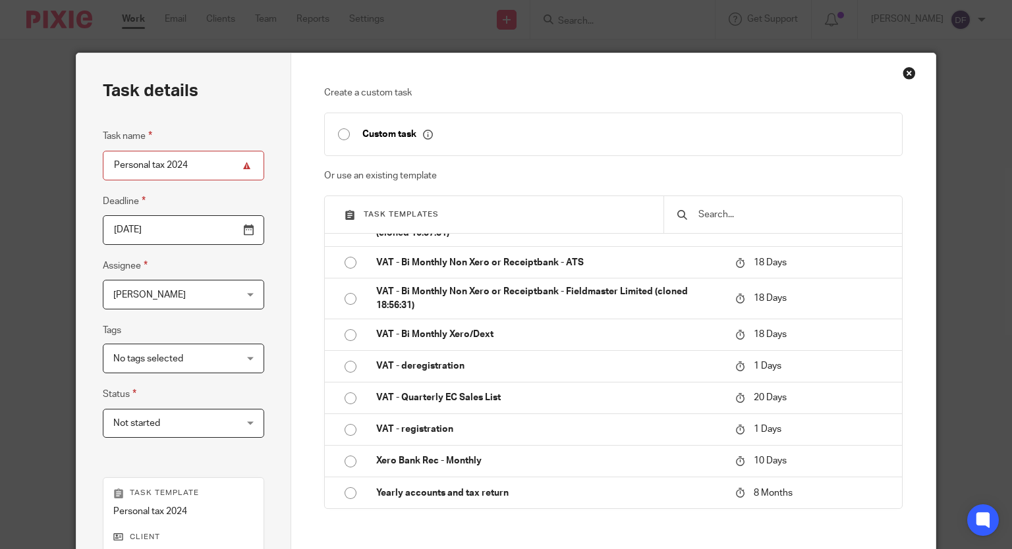
scroll to position [229, 0]
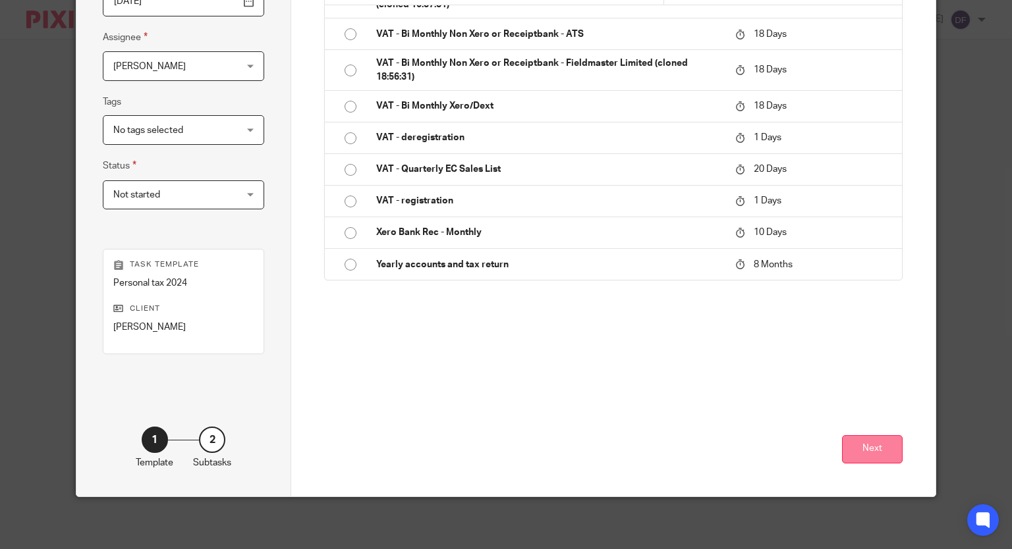
click at [870, 440] on button "Next" at bounding box center [872, 450] width 61 height 28
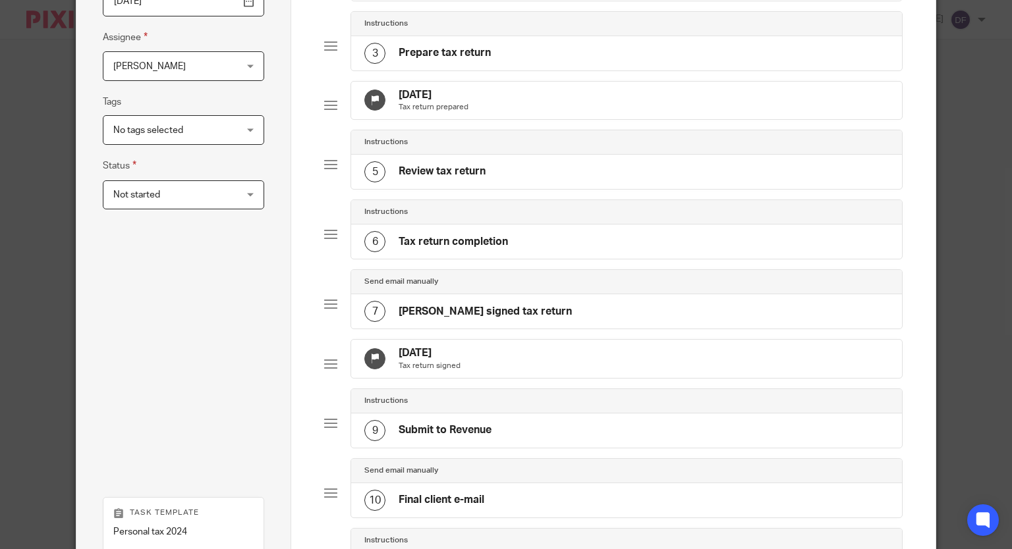
scroll to position [505, 0]
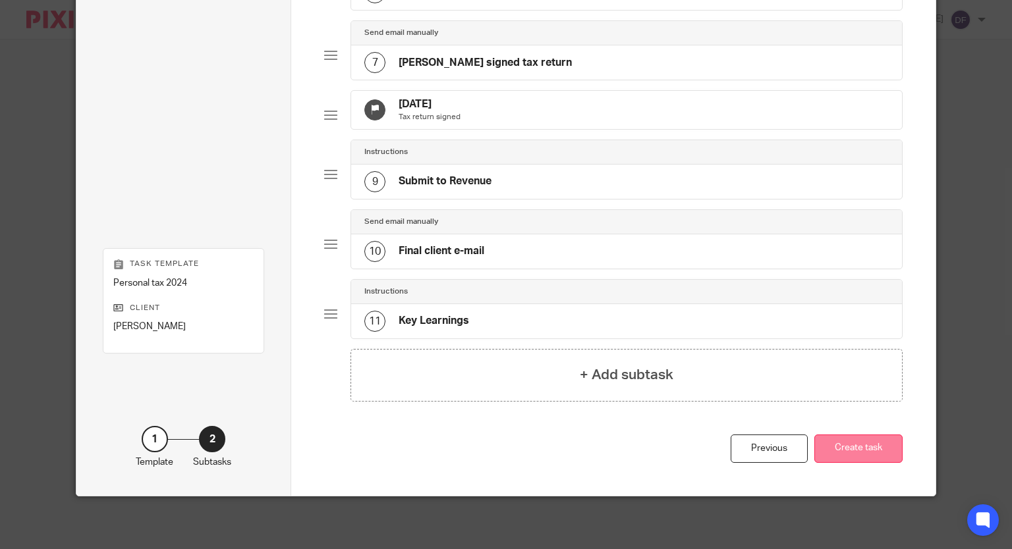
click at [870, 449] on button "Create task" at bounding box center [858, 449] width 88 height 28
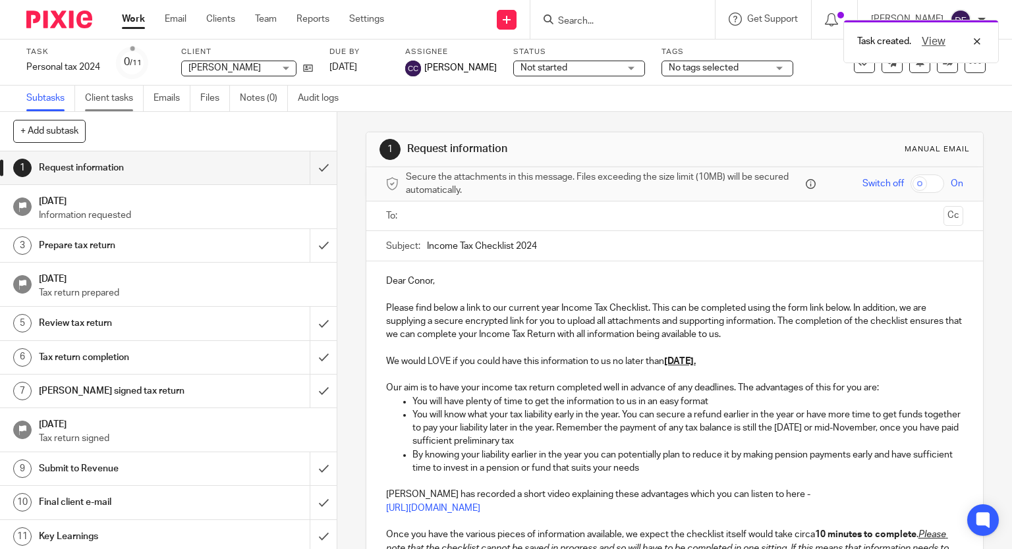
click at [115, 98] on link "Client tasks" at bounding box center [114, 99] width 59 height 26
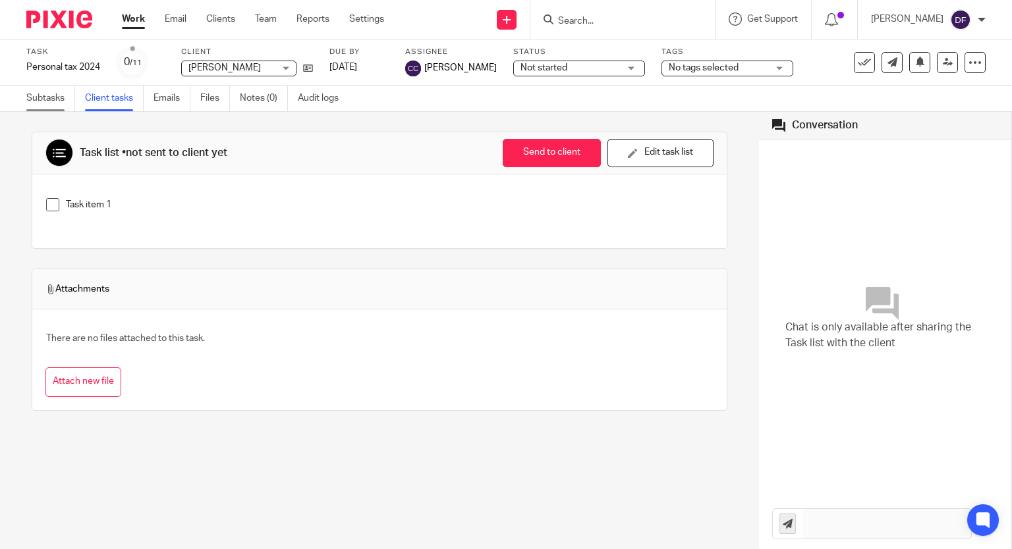
click at [42, 96] on link "Subtasks" at bounding box center [50, 99] width 49 height 26
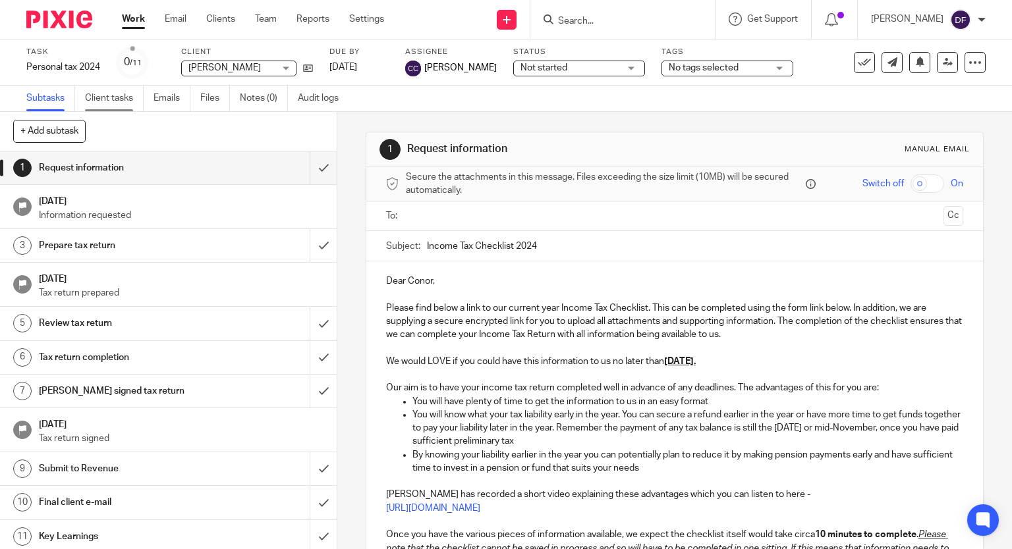
click at [103, 96] on link "Client tasks" at bounding box center [114, 99] width 59 height 26
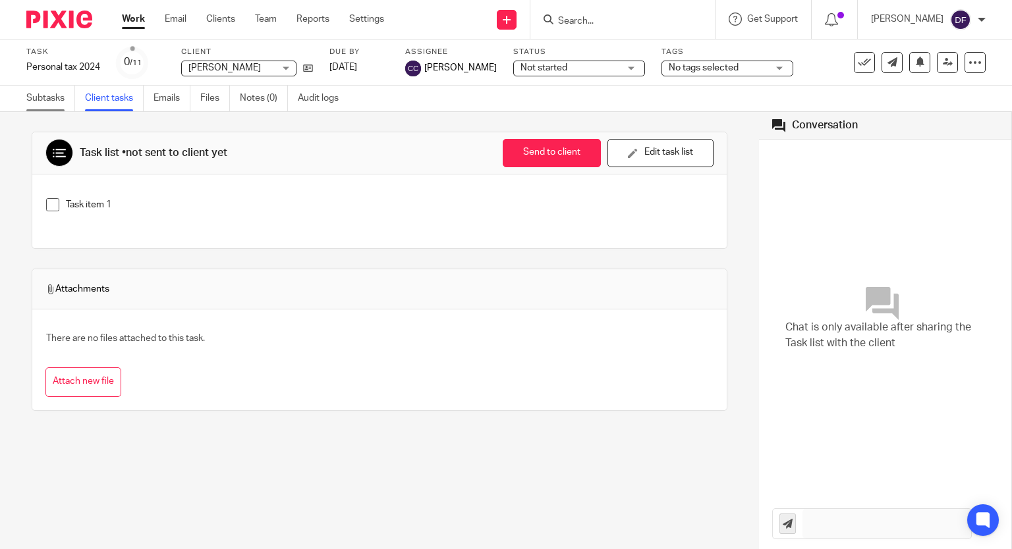
click at [49, 101] on link "Subtasks" at bounding box center [50, 99] width 49 height 26
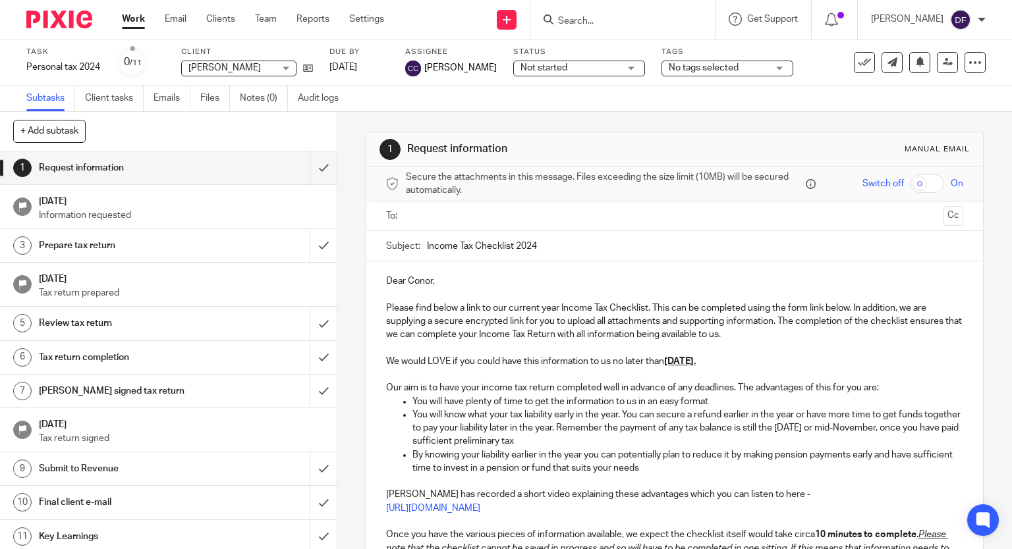
click at [439, 218] on input "text" at bounding box center [674, 216] width 528 height 15
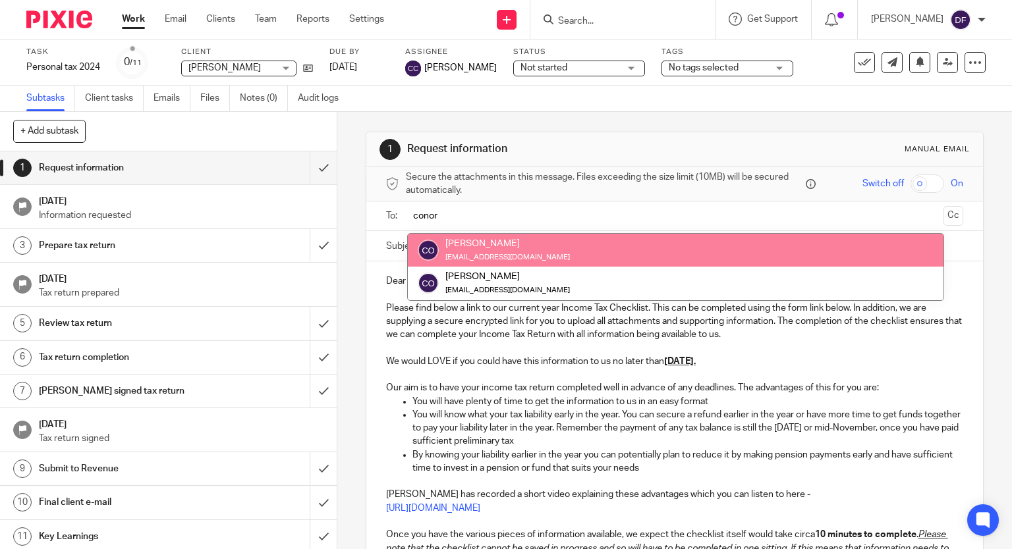
type input "conor"
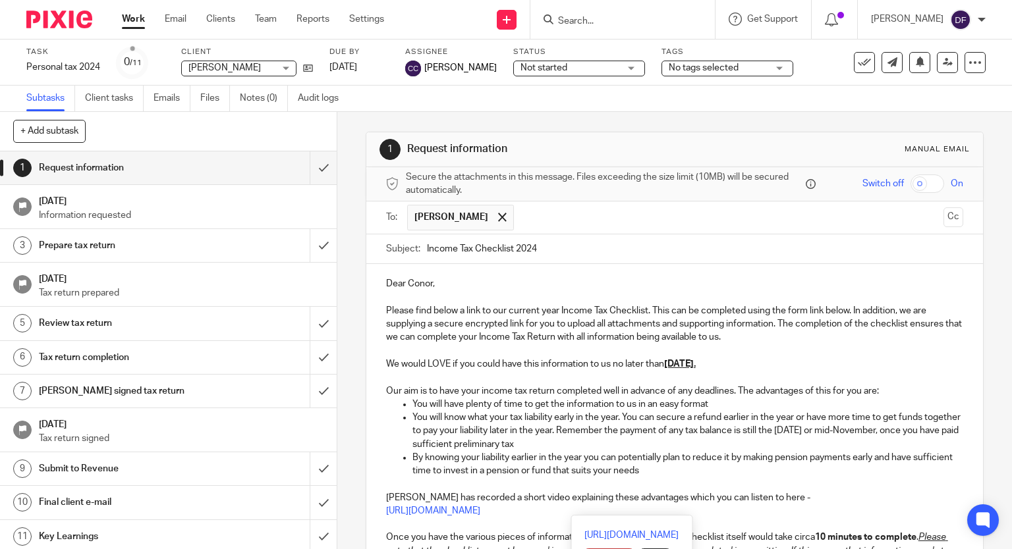
drag, startPoint x: 383, startPoint y: 363, endPoint x: 889, endPoint y: 500, distance: 524.9
click at [882, 511] on div "Dear Conor, Please find below a link to our current year Income Tax Checklist. …" at bounding box center [674, 496] width 617 height 464
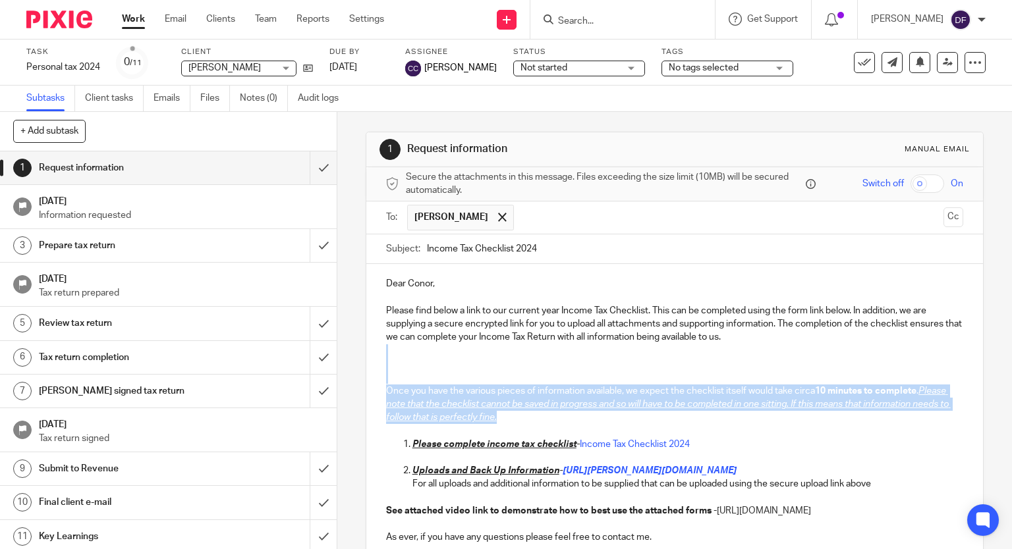
drag, startPoint x: 399, startPoint y: 347, endPoint x: 741, endPoint y: 414, distance: 348.4
click at [741, 414] on div "Dear Conor, Please find below a link to our current year Income Tax Checklist. …" at bounding box center [674, 422] width 617 height 317
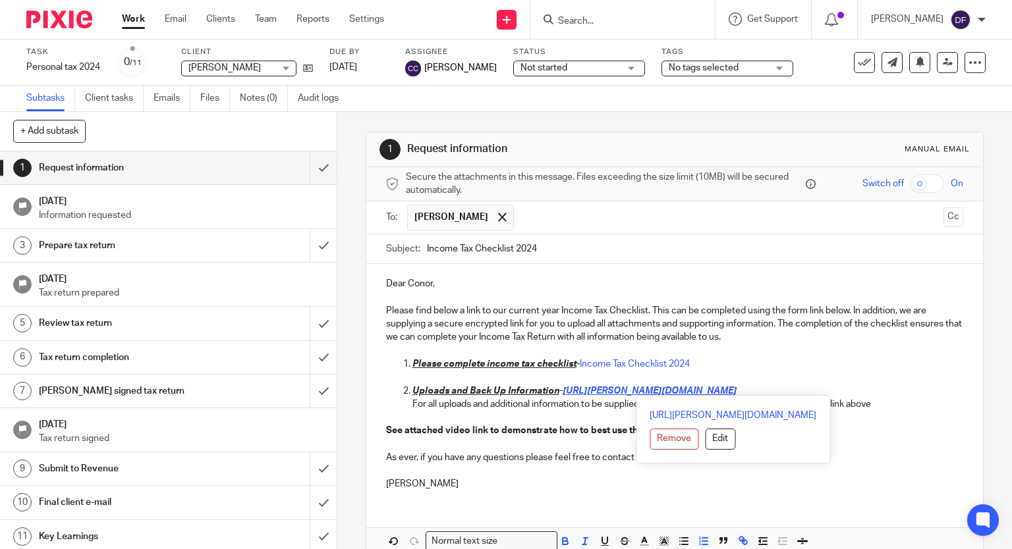
drag, startPoint x: 913, startPoint y: 389, endPoint x: 561, endPoint y: 388, distance: 351.8
click at [561, 388] on p "Uploads and Back Up Information - [URL][PERSON_NAME][DOMAIN_NAME]" at bounding box center [687, 391] width 551 height 13
click at [705, 437] on button "Edit" at bounding box center [720, 439] width 30 height 21
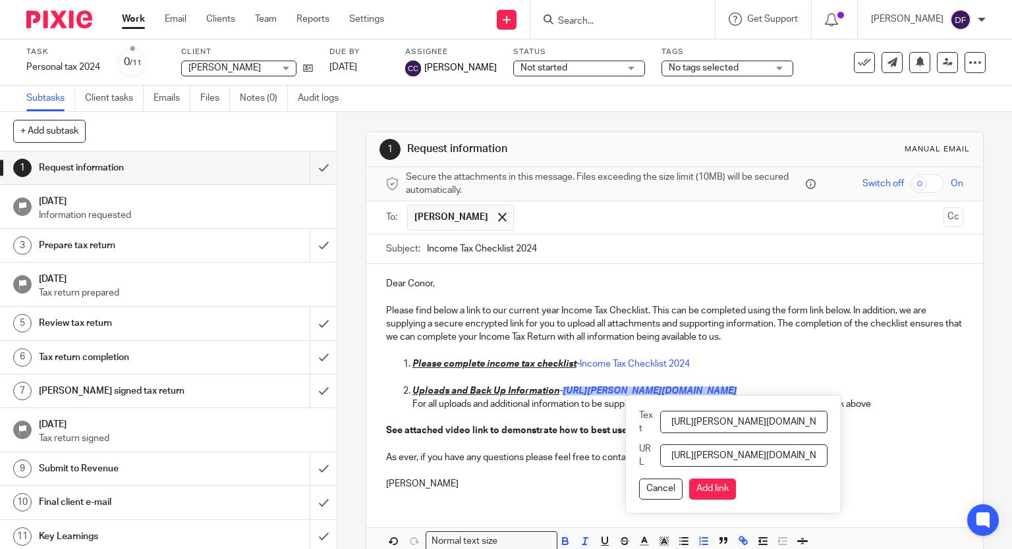
scroll to position [0, 206]
drag, startPoint x: 677, startPoint y: 419, endPoint x: 919, endPoint y: 385, distance: 244.1
click at [942, 403] on div "Dear Conor, Please find below a link to our current year Income Tax Checklist. …" at bounding box center [674, 409] width 617 height 291
type input "Upload here"
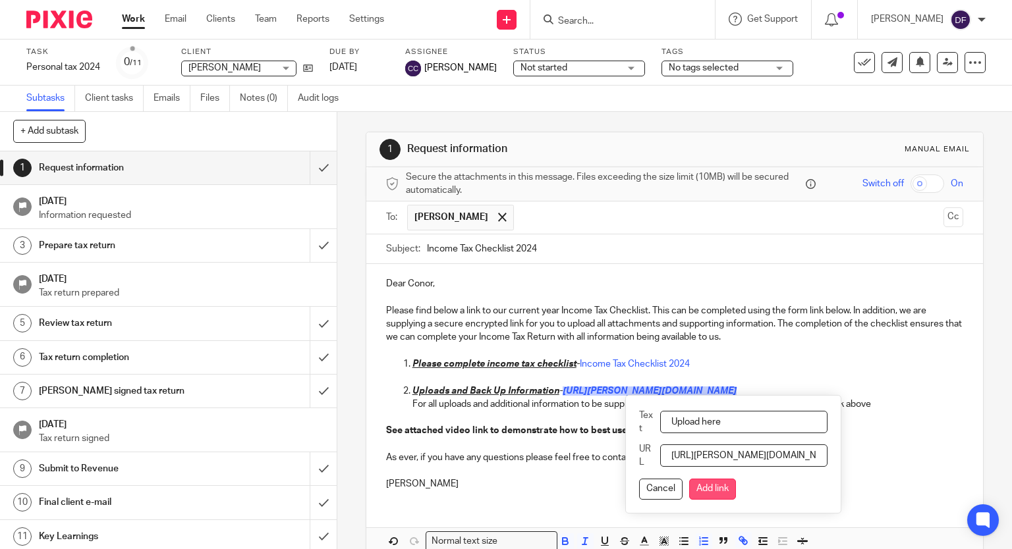
click at [711, 493] on button "Add link" at bounding box center [712, 489] width 47 height 21
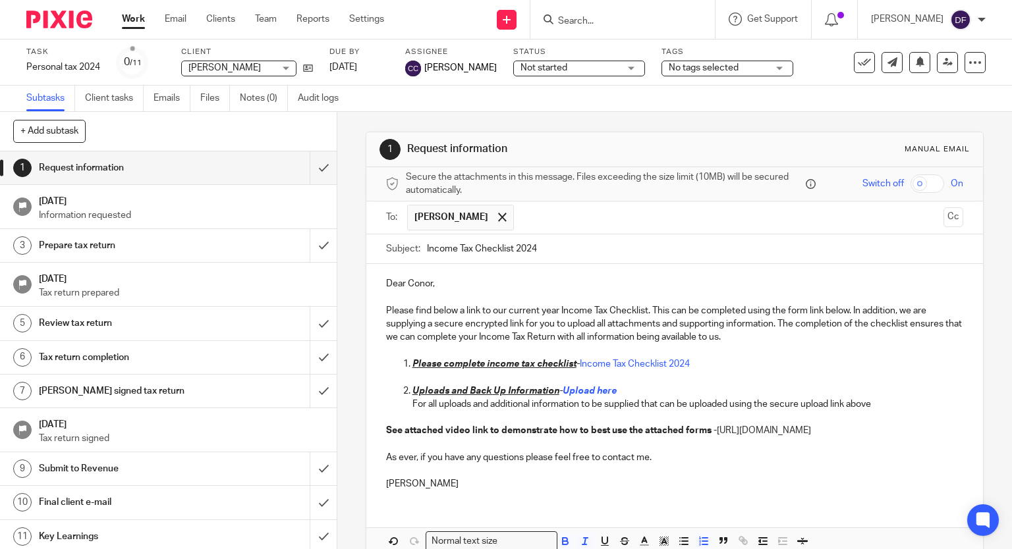
scroll to position [81, 0]
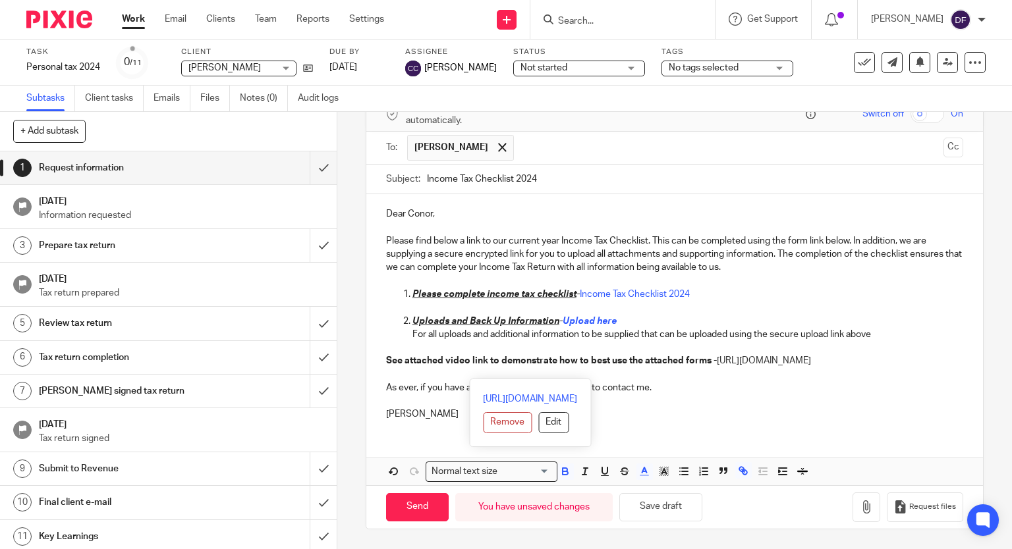
drag, startPoint x: 380, startPoint y: 346, endPoint x: 757, endPoint y: 366, distance: 378.1
click at [757, 366] on div "Dear Conor, Please find below a link to our current year Income Tax Checklist. …" at bounding box center [674, 312] width 617 height 237
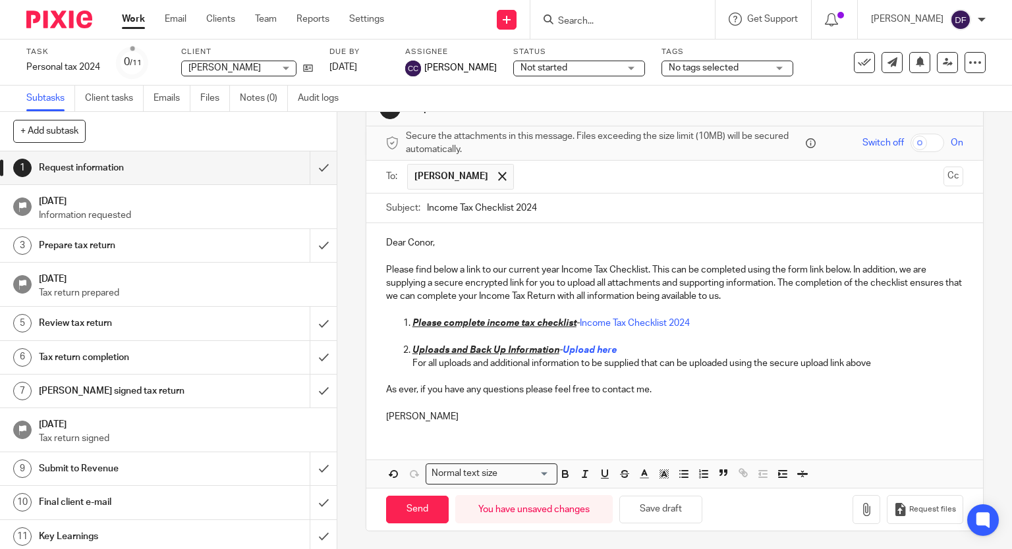
scroll to position [0, 0]
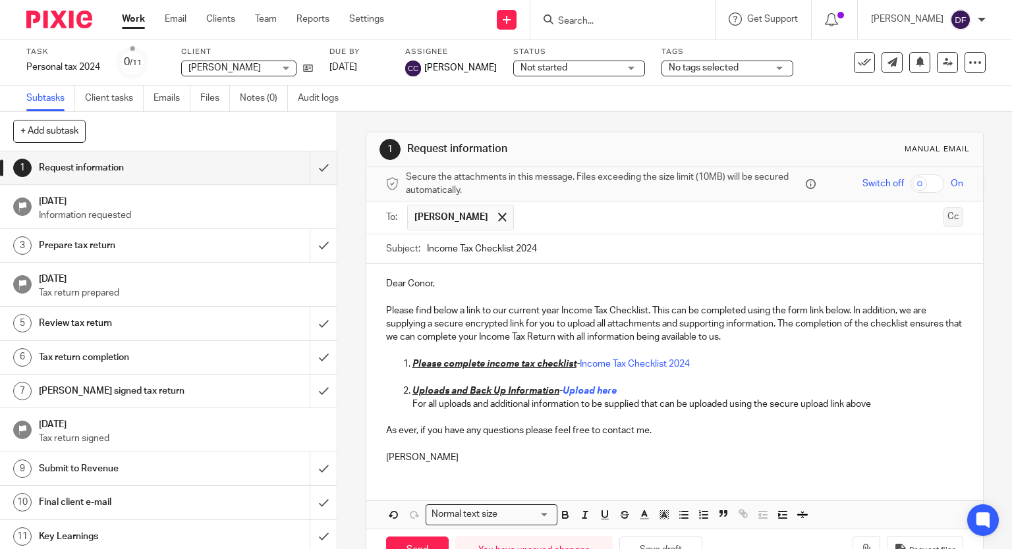
click at [944, 210] on button "Cc" at bounding box center [954, 218] width 20 height 20
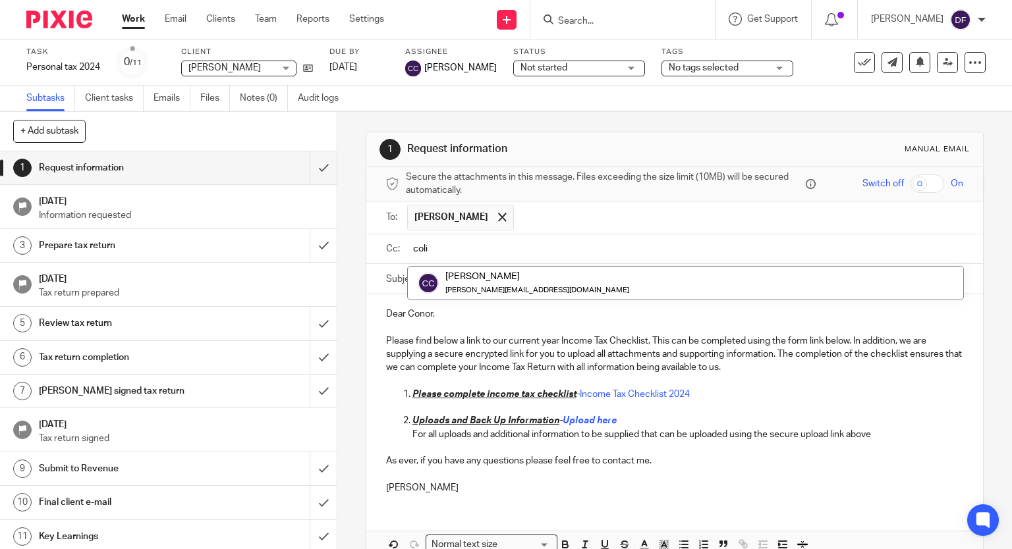
type input "[PERSON_NAME]"
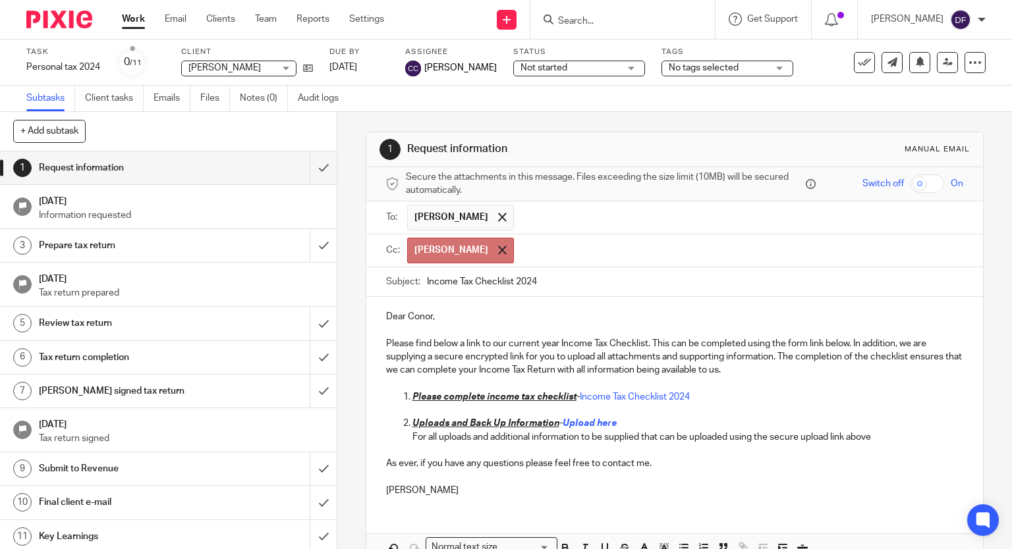
click at [495, 248] on div at bounding box center [502, 250] width 15 height 20
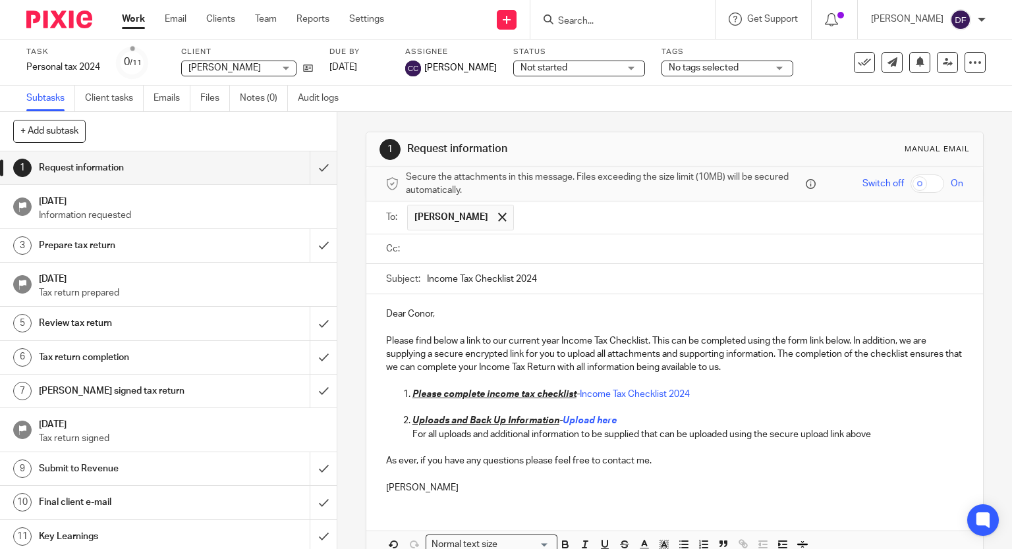
click at [432, 259] on div at bounding box center [685, 250] width 557 height 30
click at [435, 252] on input "text" at bounding box center [684, 249] width 548 height 15
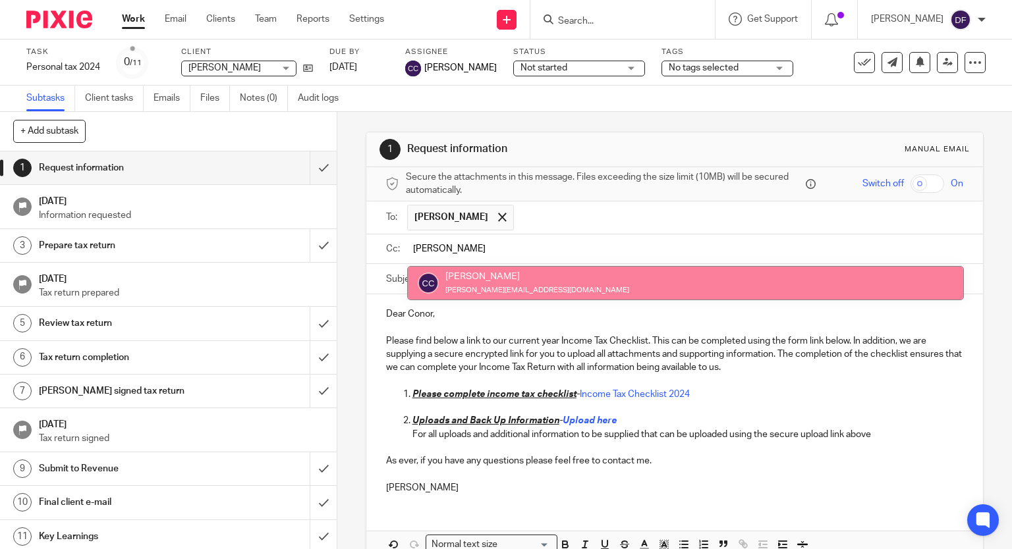
type input "[PERSON_NAME]"
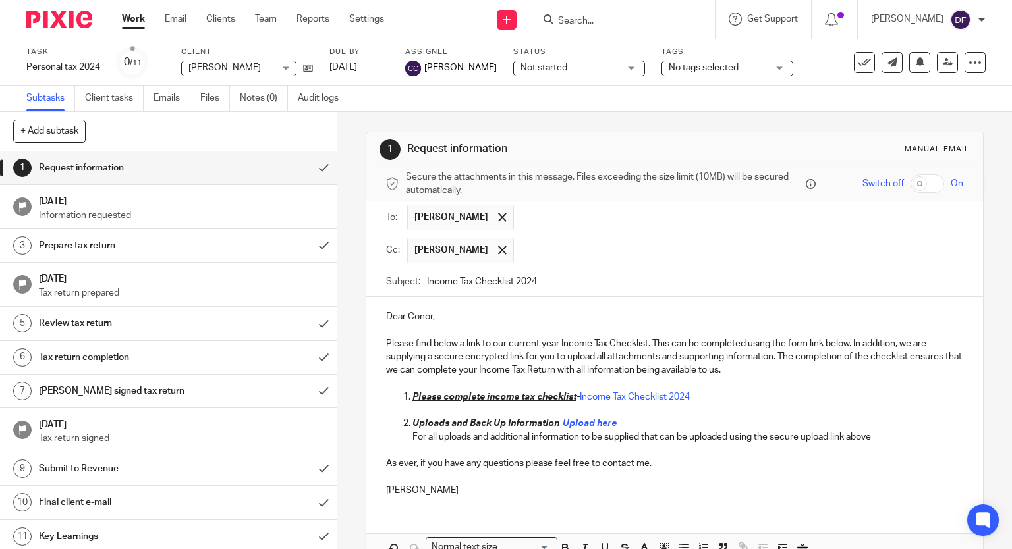
scroll to position [74, 0]
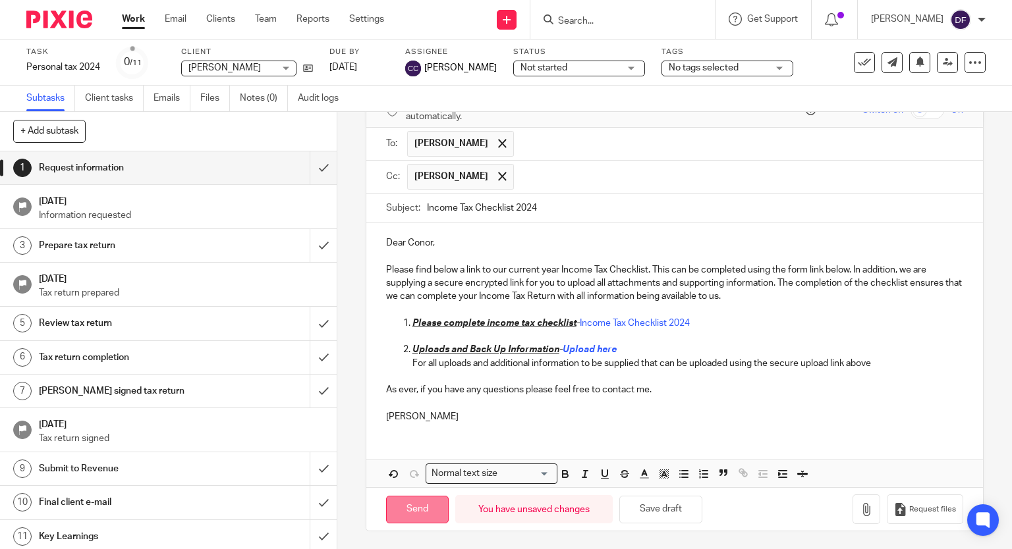
click at [432, 511] on input "Send" at bounding box center [417, 510] width 63 height 28
type input "Sent"
